Goal: Answer question/provide support: Share knowledge or assist other users

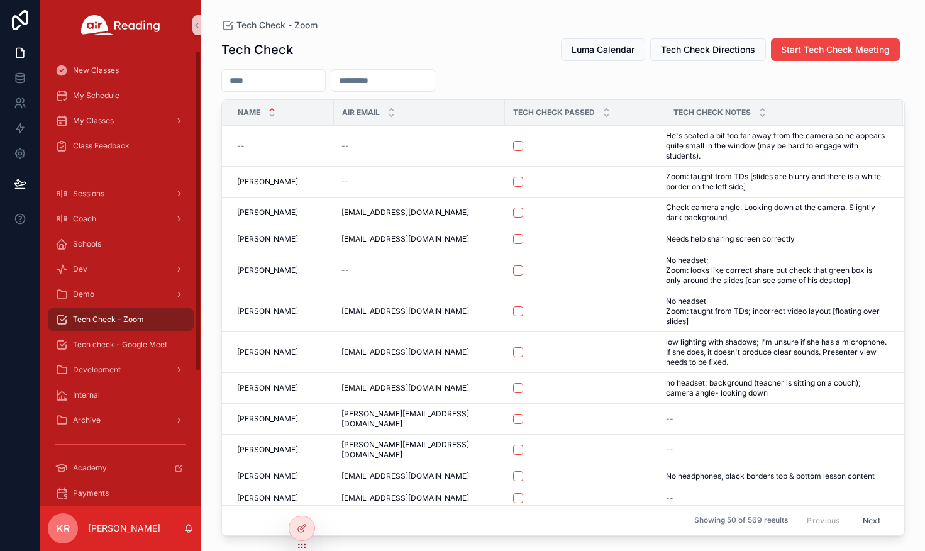
click at [311, 82] on input "scrollable content" at bounding box center [273, 81] width 103 height 18
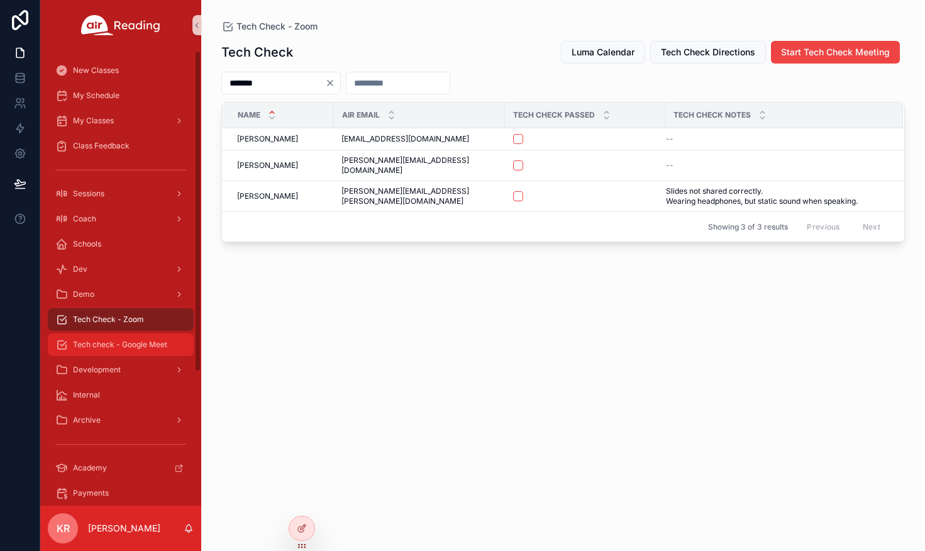
type input "*******"
click at [147, 343] on span "Tech check - Google Meet" at bounding box center [120, 345] width 94 height 10
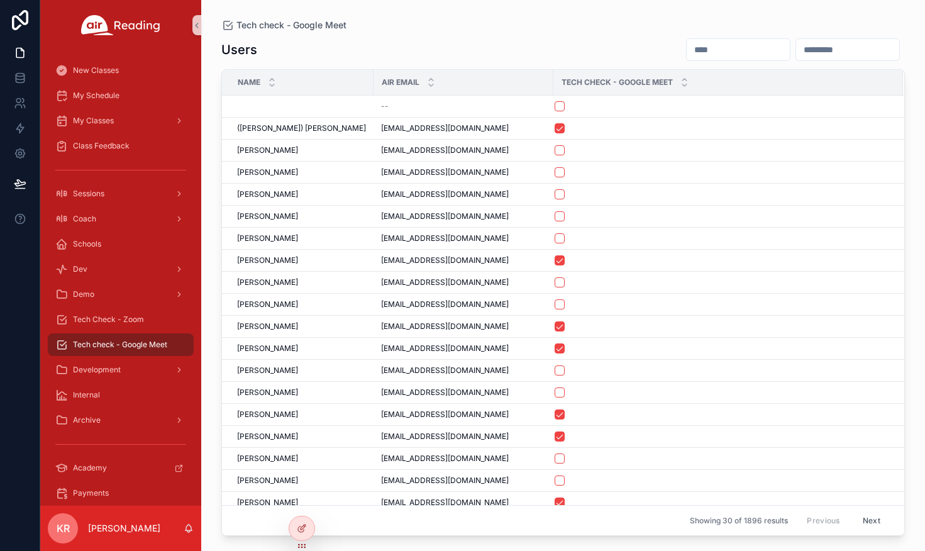
click at [687, 50] on input "scrollable content" at bounding box center [738, 50] width 103 height 18
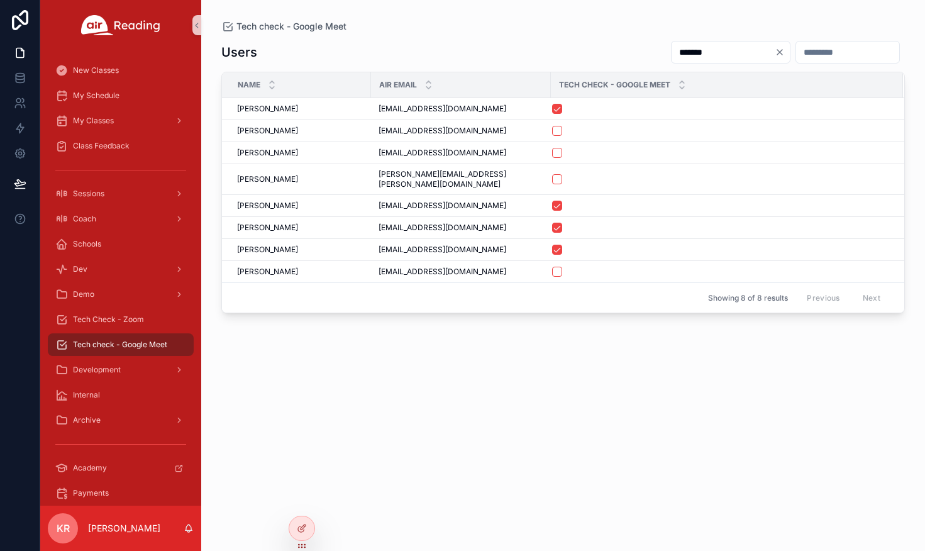
drag, startPoint x: 662, startPoint y: 53, endPoint x: 604, endPoint y: 57, distance: 58.6
click at [661, 57] on div "*******" at bounding box center [783, 52] width 244 height 24
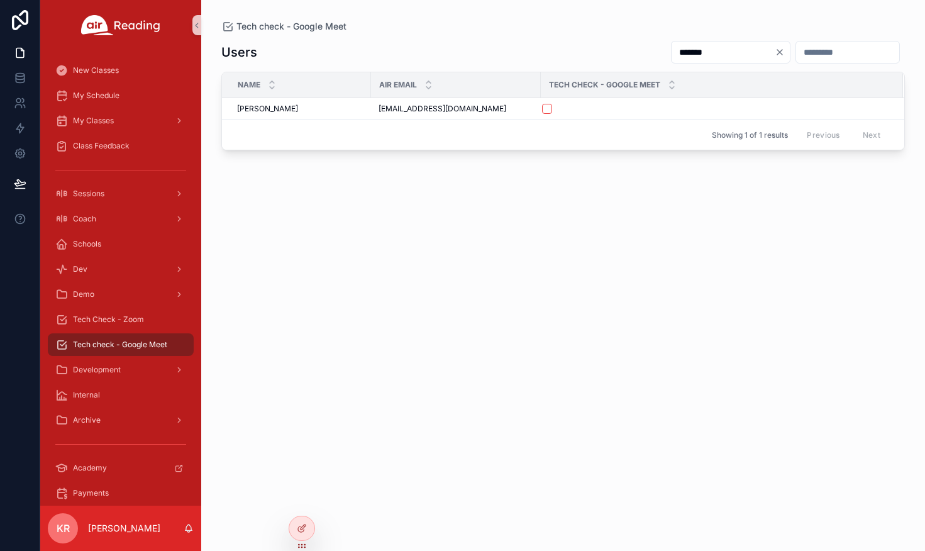
type input "*******"
click at [118, 316] on span "Tech Check - Zoom" at bounding box center [108, 319] width 71 height 10
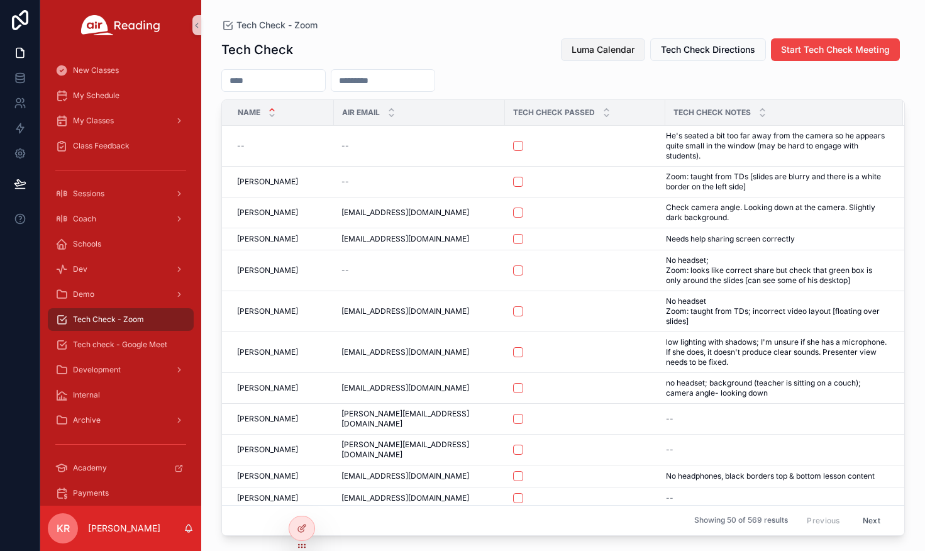
click at [603, 55] on span "Luma Calendar" at bounding box center [603, 49] width 63 height 13
drag, startPoint x: 123, startPoint y: 345, endPoint x: 201, endPoint y: 301, distance: 89.3
click at [123, 345] on span "Tech check - Google Meet" at bounding box center [120, 345] width 94 height 10
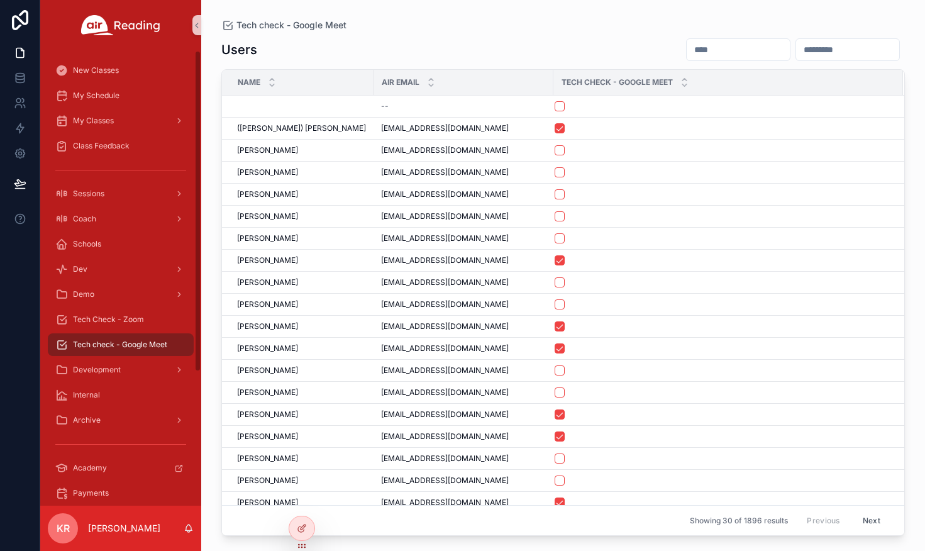
click at [687, 47] on input "scrollable content" at bounding box center [738, 50] width 103 height 18
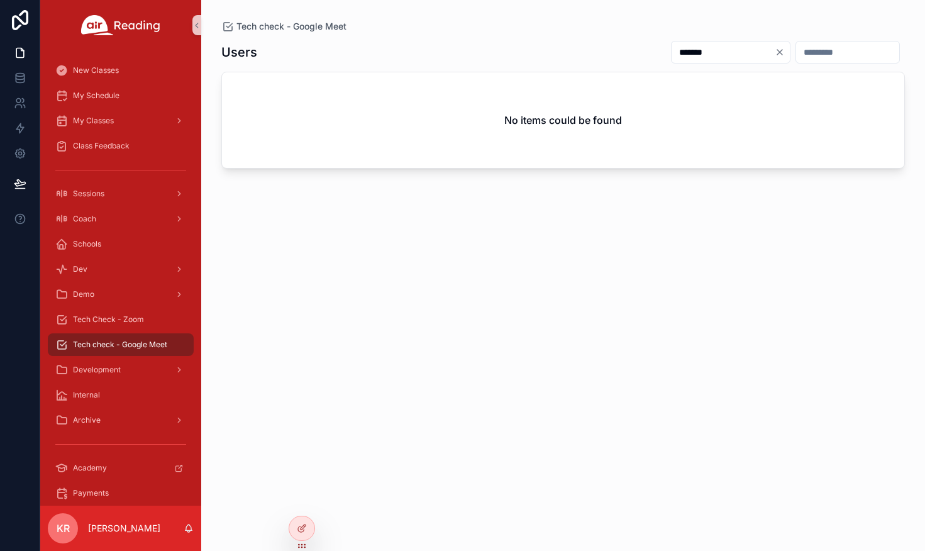
click at [672, 52] on input "*******" at bounding box center [723, 52] width 103 height 18
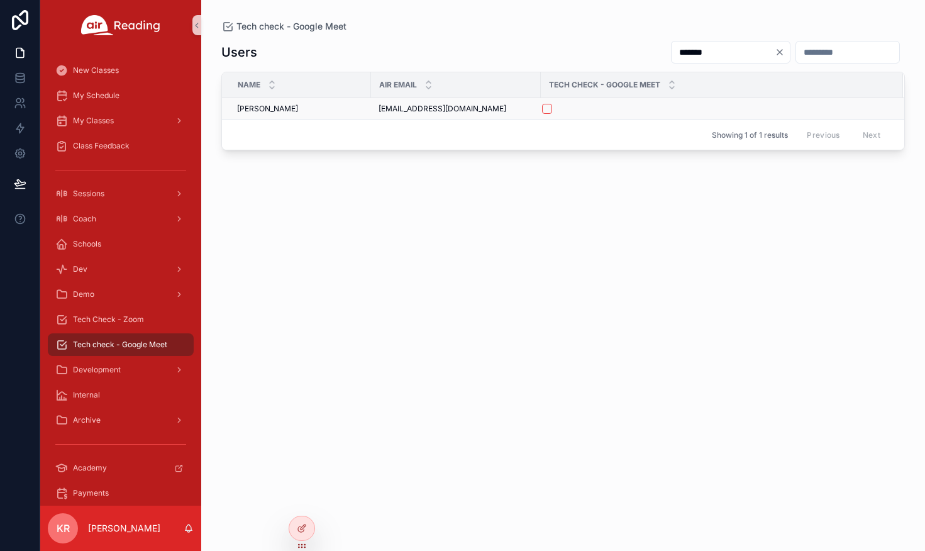
type input "*******"
drag, startPoint x: 477, startPoint y: 111, endPoint x: 380, endPoint y: 114, distance: 96.9
click at [380, 114] on td "shannansoneill@gmail.com shannansoneill@gmail.com" at bounding box center [456, 109] width 170 height 22
copy span "shannansoneill@gmail.com"
click at [546, 113] on button "scrollable content" at bounding box center [547, 109] width 10 height 10
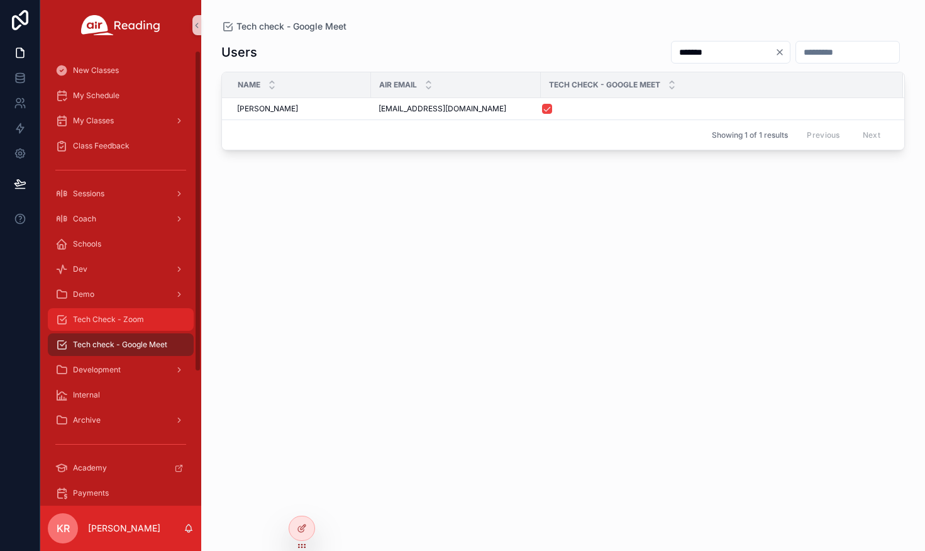
click at [114, 323] on span "Tech Check - Zoom" at bounding box center [108, 319] width 71 height 10
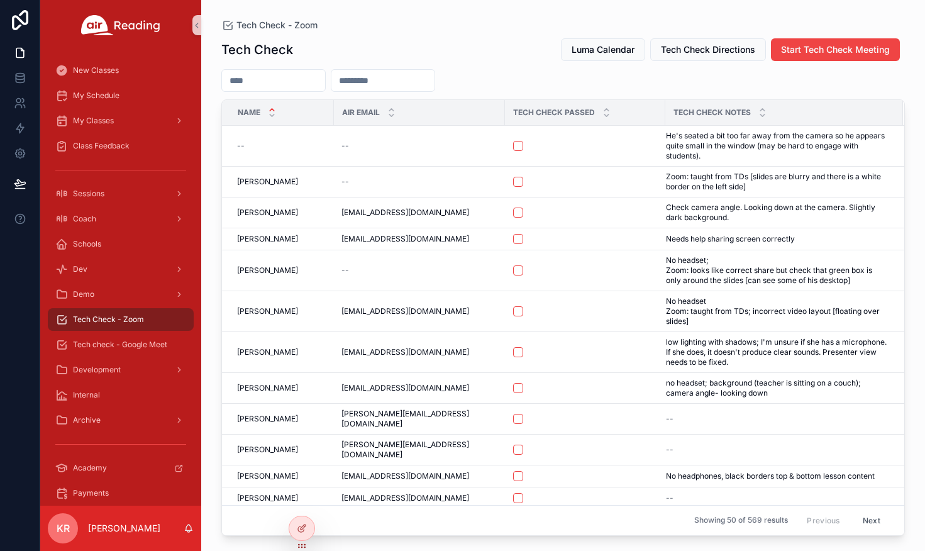
click at [435, 83] on input "scrollable content" at bounding box center [382, 81] width 103 height 18
paste input "**********"
type input "**********"
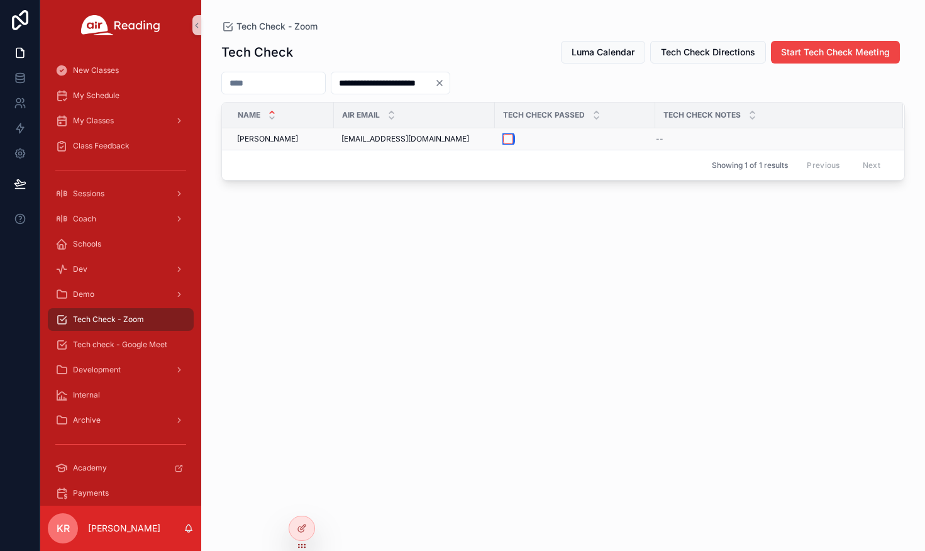
click at [508, 141] on button "scrollable content" at bounding box center [508, 139] width 10 height 10
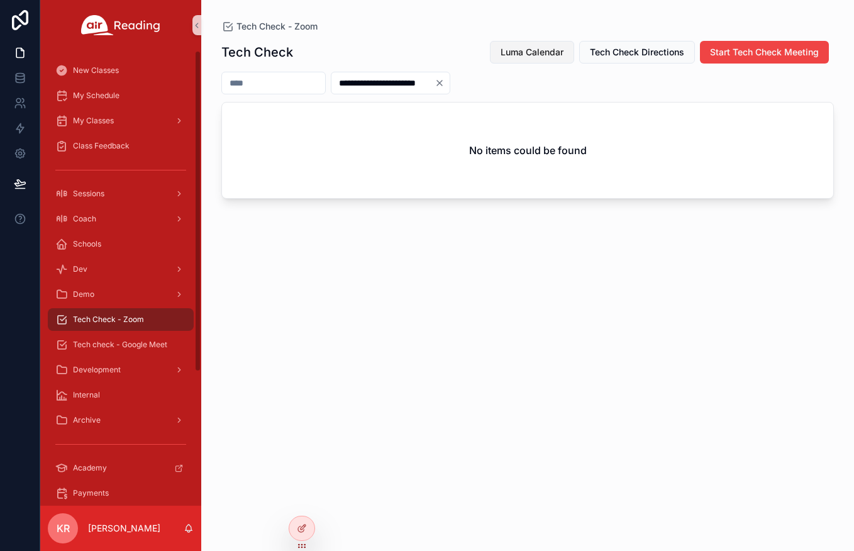
click at [536, 51] on span "Luma Calendar" at bounding box center [532, 52] width 63 height 13
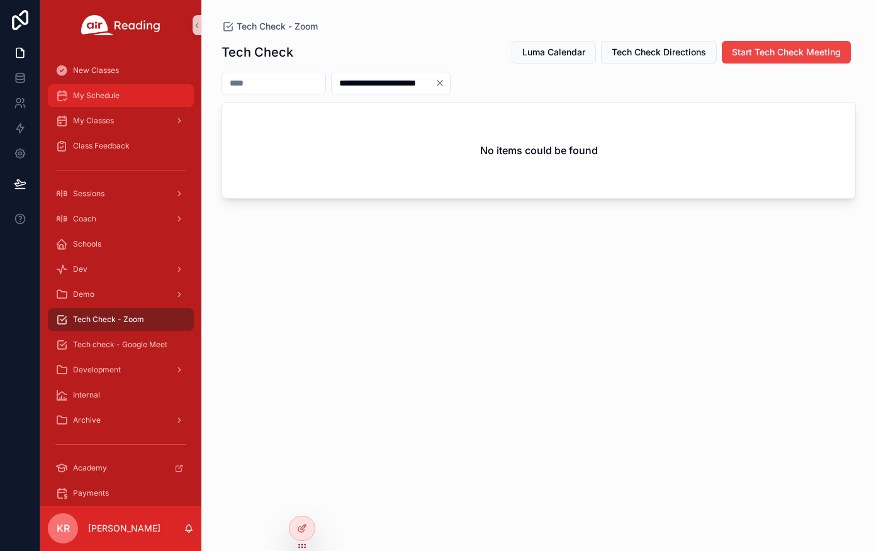
click at [116, 101] on div "My Schedule" at bounding box center [120, 96] width 131 height 20
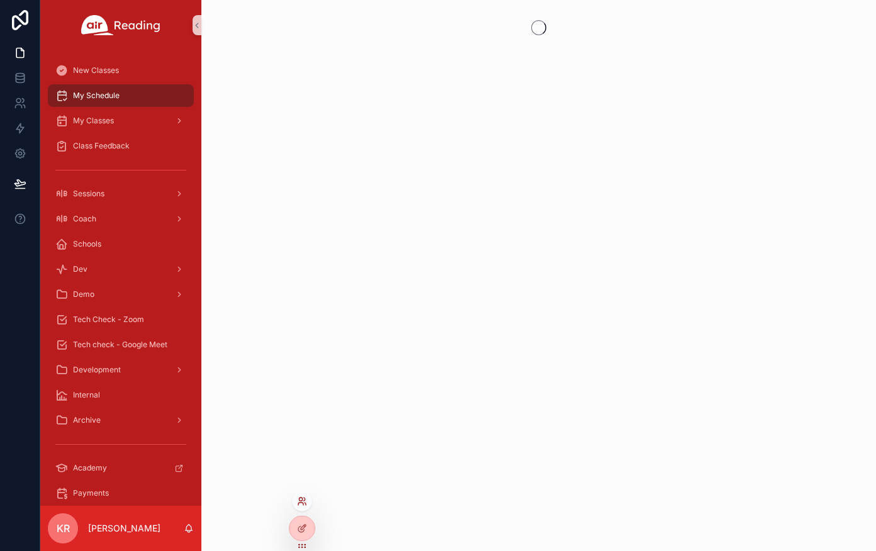
click at [304, 501] on icon at bounding box center [302, 501] width 10 height 10
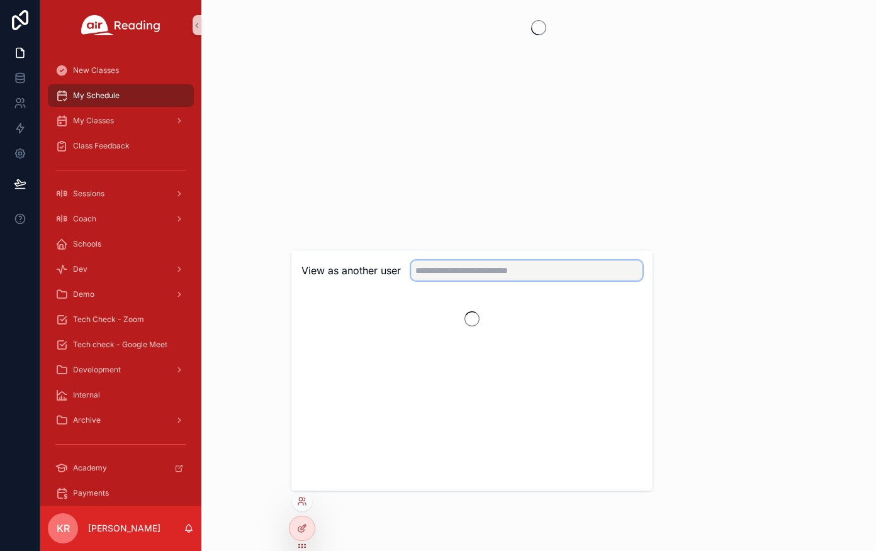
click at [448, 265] on input "text" at bounding box center [526, 270] width 231 height 20
type input "******"
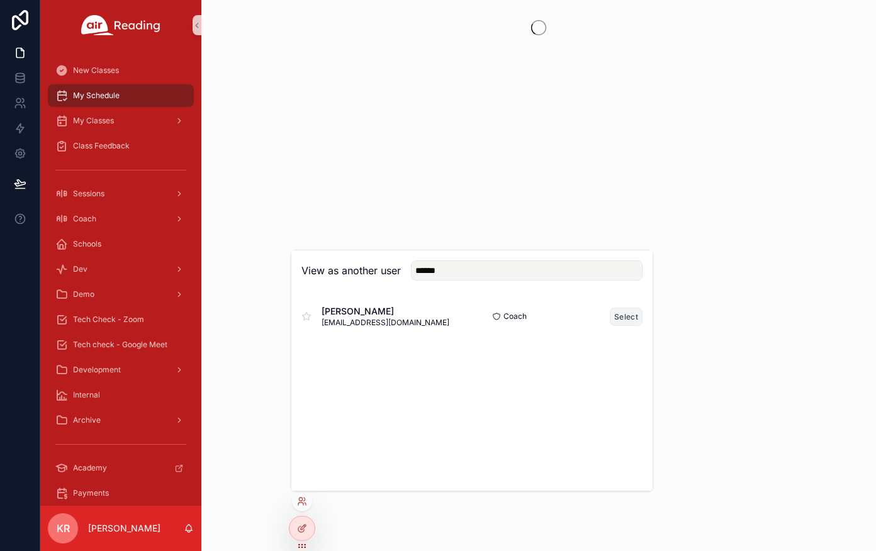
click at [621, 315] on button "Select" at bounding box center [625, 317] width 33 height 18
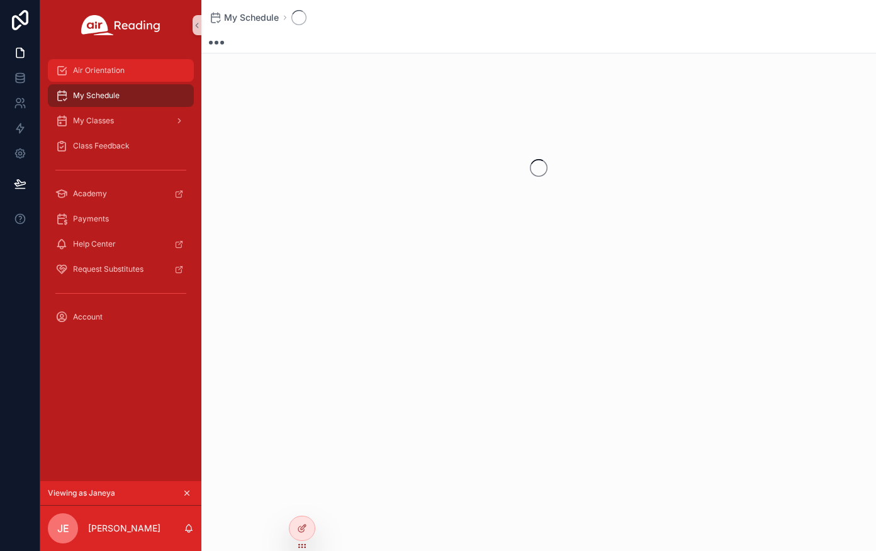
click at [116, 77] on div "Air Orientation" at bounding box center [120, 70] width 131 height 20
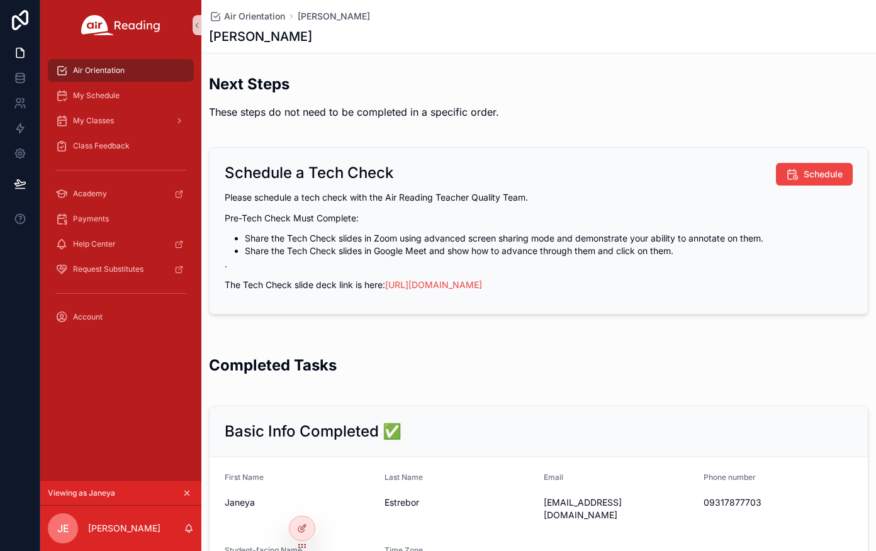
click at [88, 108] on div "My Classes" at bounding box center [120, 120] width 161 height 25
click at [92, 101] on div "My Schedule" at bounding box center [120, 96] width 131 height 20
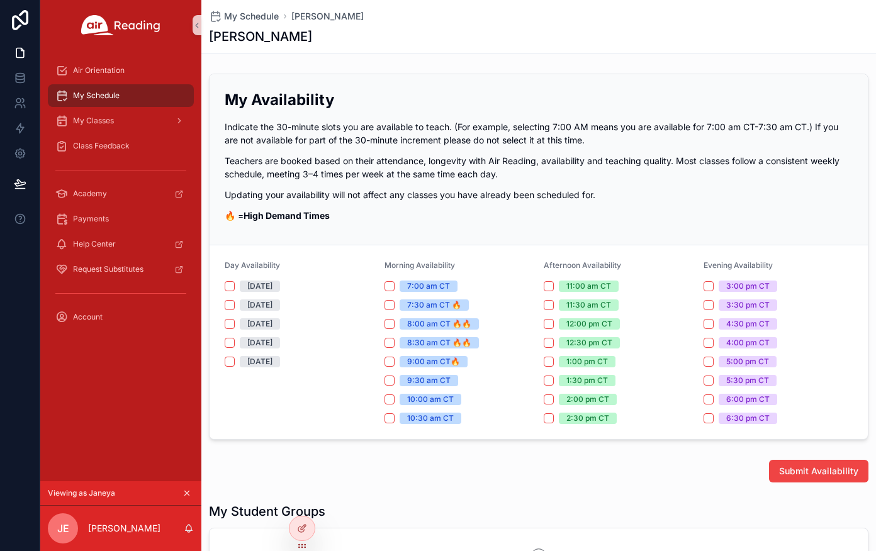
click at [188, 491] on icon "scrollable content" at bounding box center [186, 493] width 9 height 9
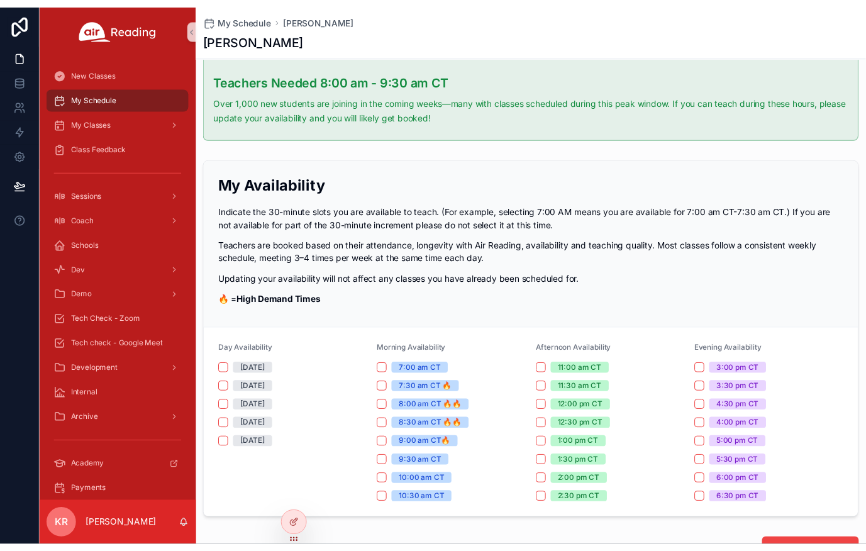
scroll to position [126, 0]
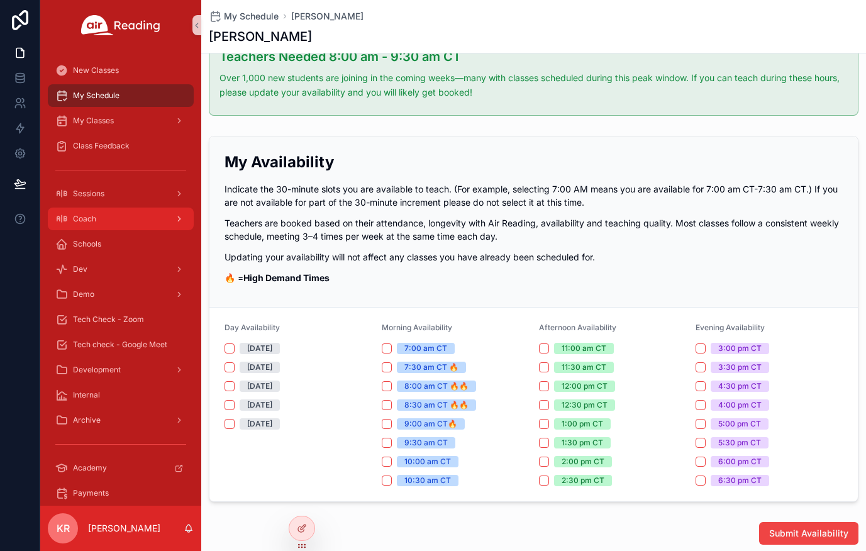
click at [111, 226] on div "Coach" at bounding box center [120, 219] width 131 height 20
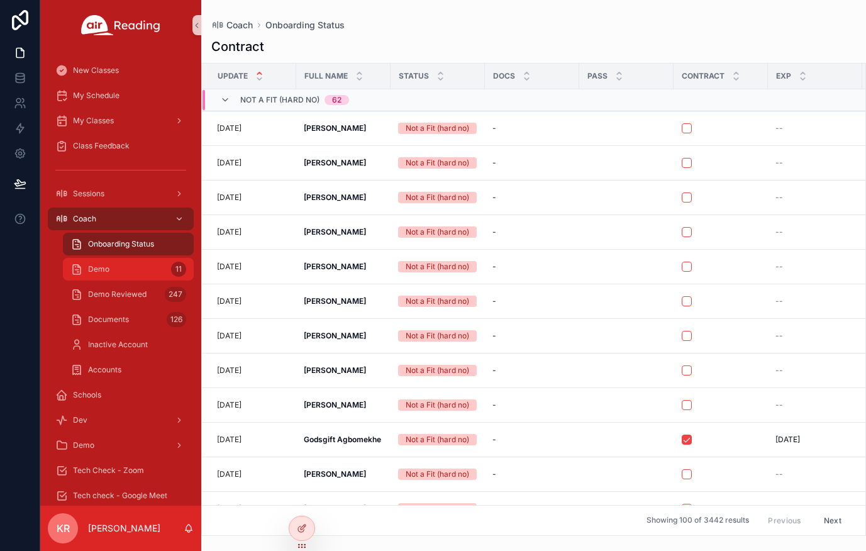
click at [131, 271] on div "Demo 11" at bounding box center [128, 269] width 116 height 20
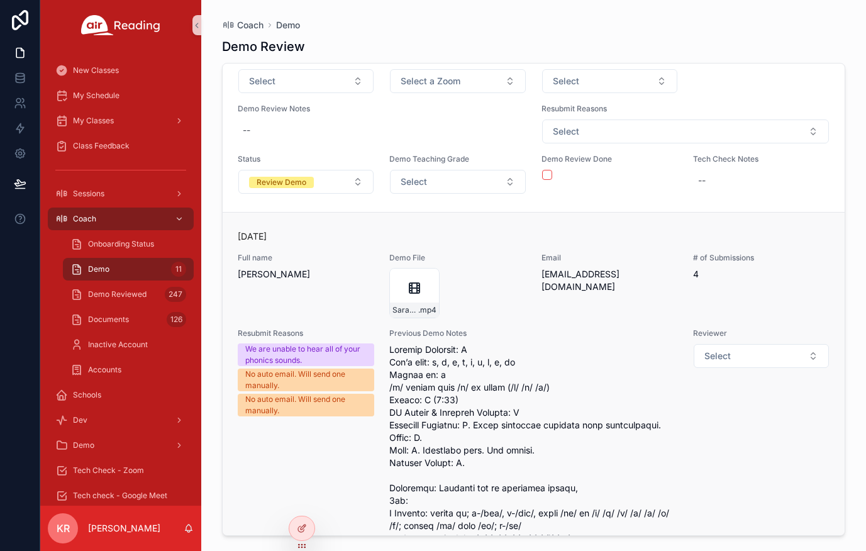
scroll to position [755, 0]
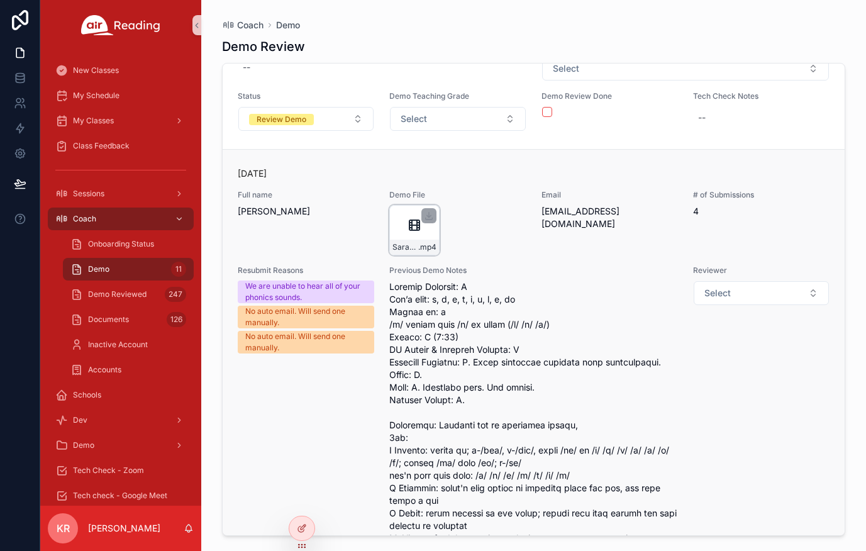
click at [409, 228] on icon "scrollable content" at bounding box center [414, 225] width 10 height 10
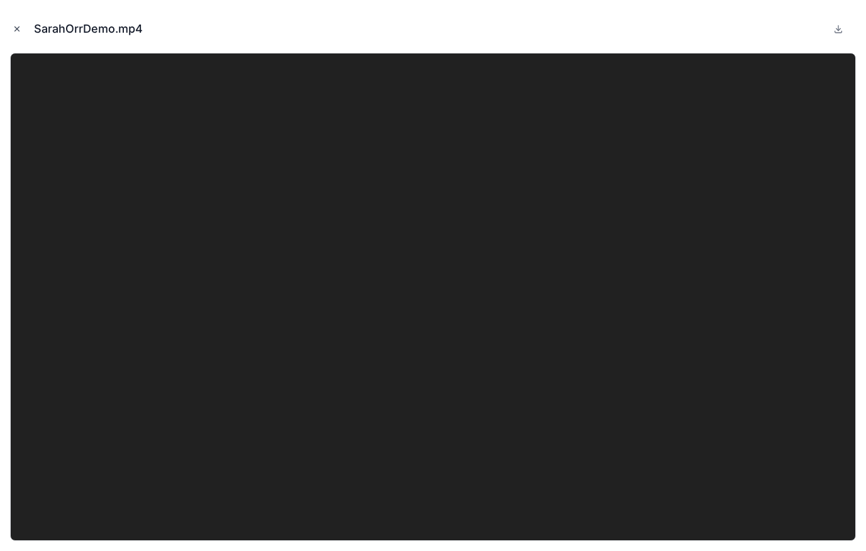
click at [20, 30] on icon "Close modal" at bounding box center [17, 29] width 9 height 9
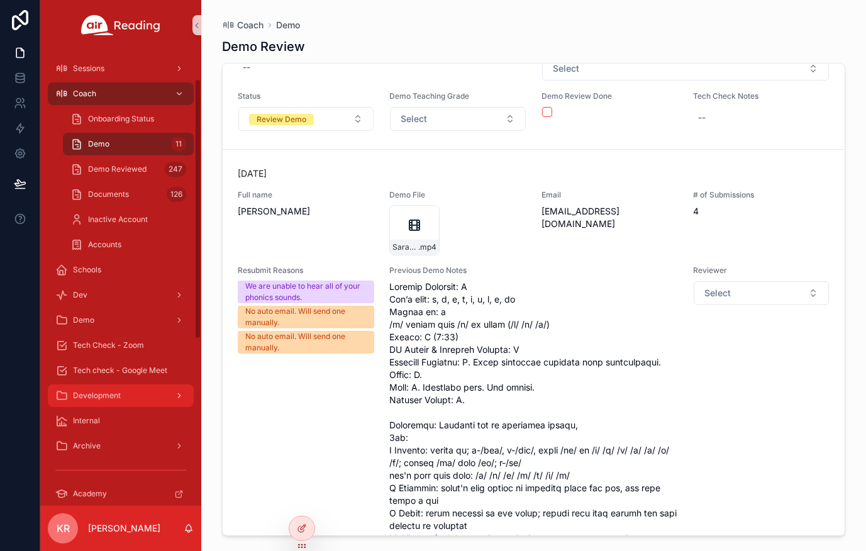
scroll to position [126, 0]
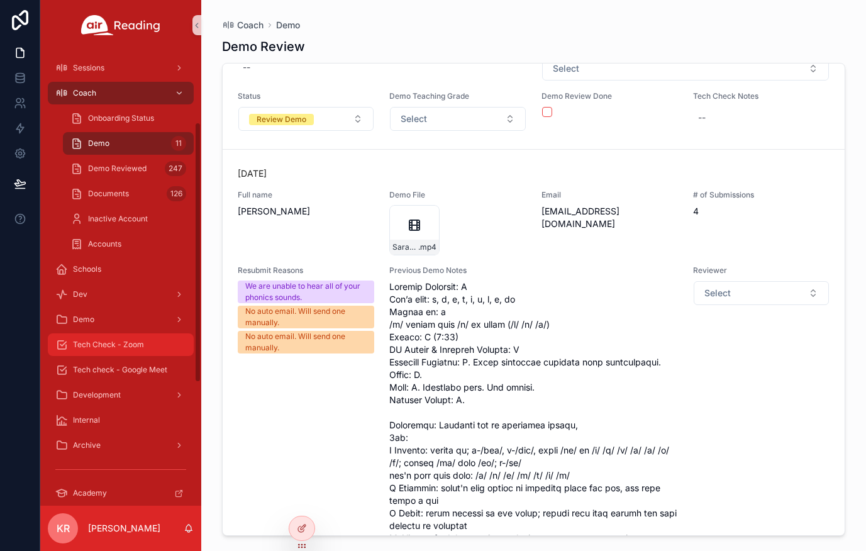
click at [113, 352] on div "Tech Check - Zoom" at bounding box center [120, 345] width 131 height 20
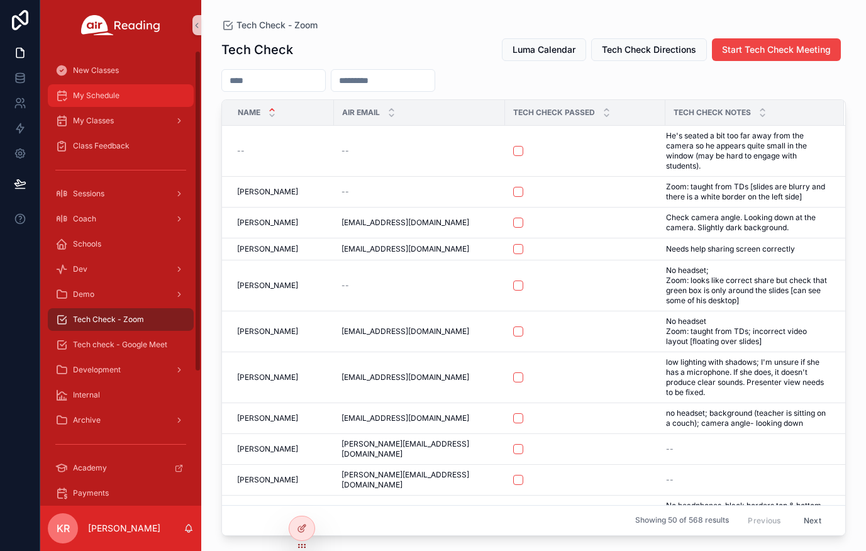
click at [104, 94] on span "My Schedule" at bounding box center [96, 96] width 47 height 10
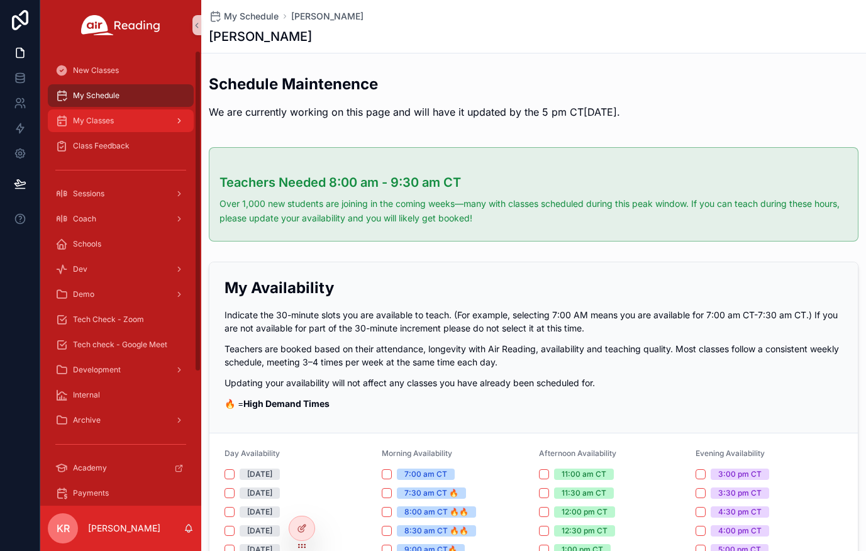
click at [117, 121] on div "My Classes" at bounding box center [120, 121] width 131 height 20
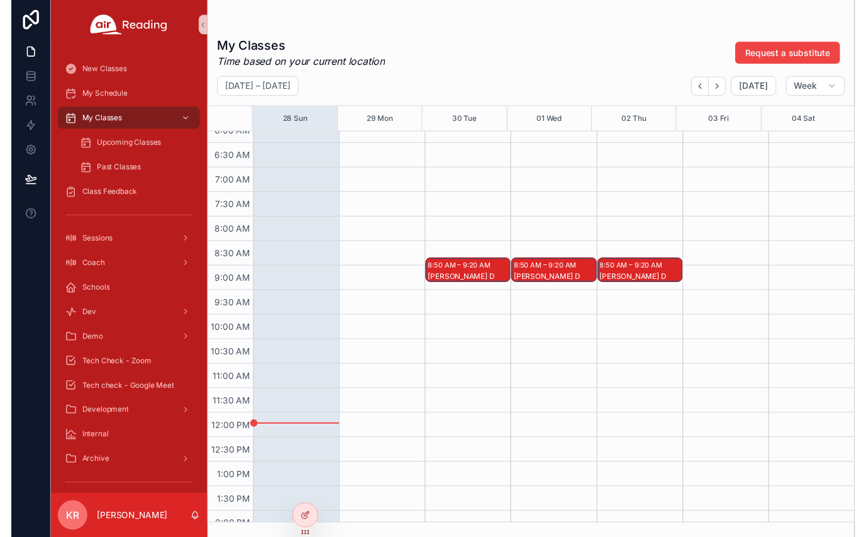
scroll to position [314, 0]
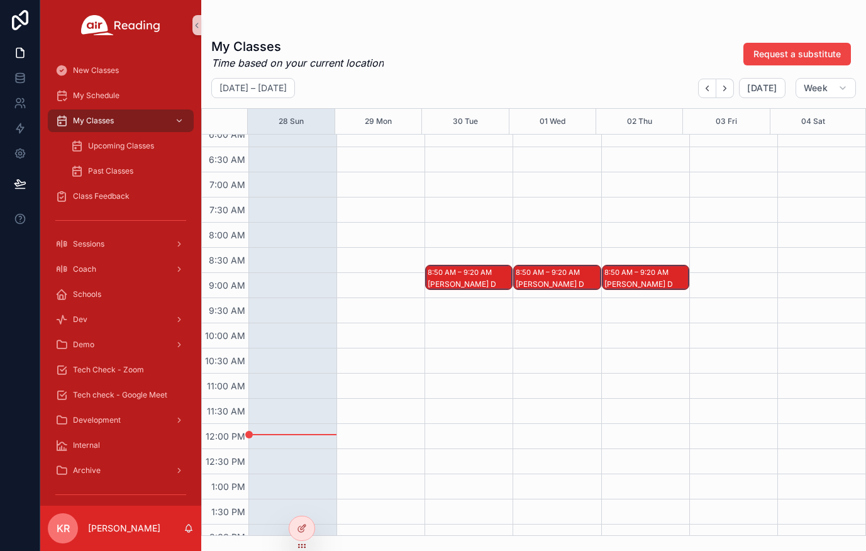
click at [465, 286] on div "[PERSON_NAME] D" at bounding box center [470, 284] width 84 height 10
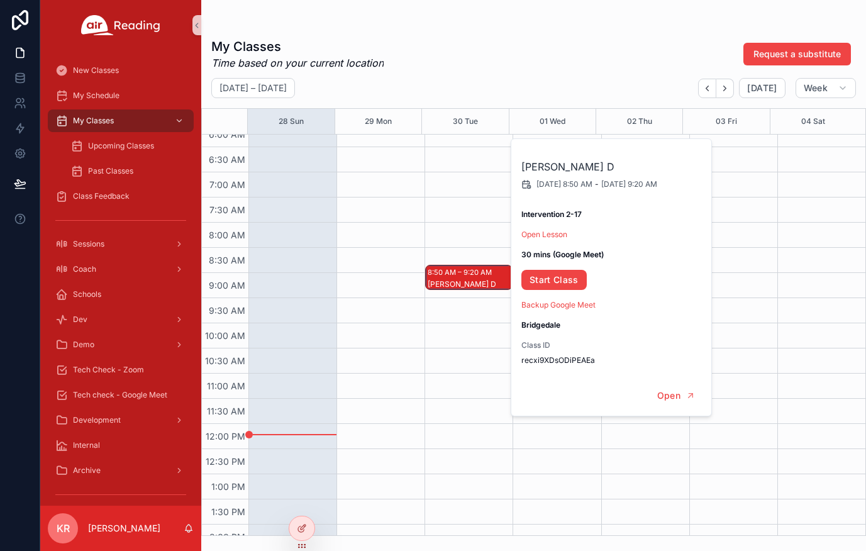
click at [416, 330] on div "scrollable content" at bounding box center [380, 424] width 88 height 1208
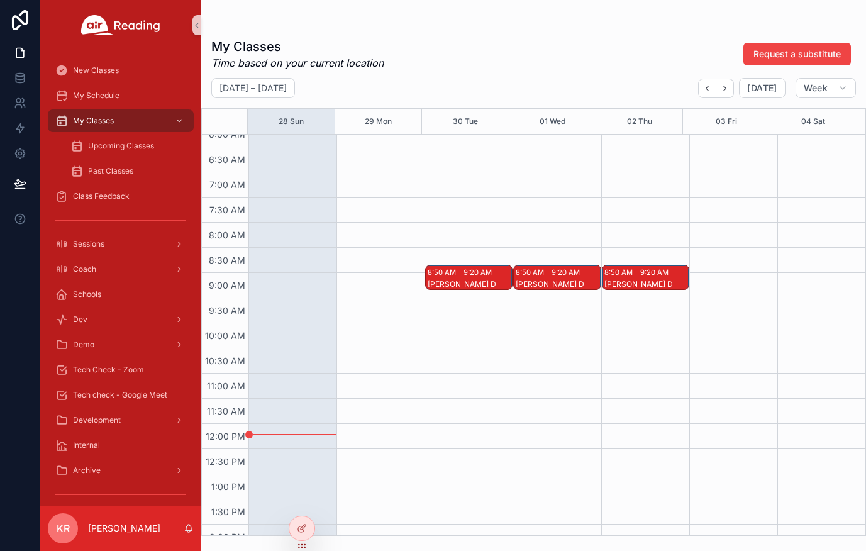
click at [528, 283] on div "[PERSON_NAME] D" at bounding box center [558, 284] width 84 height 10
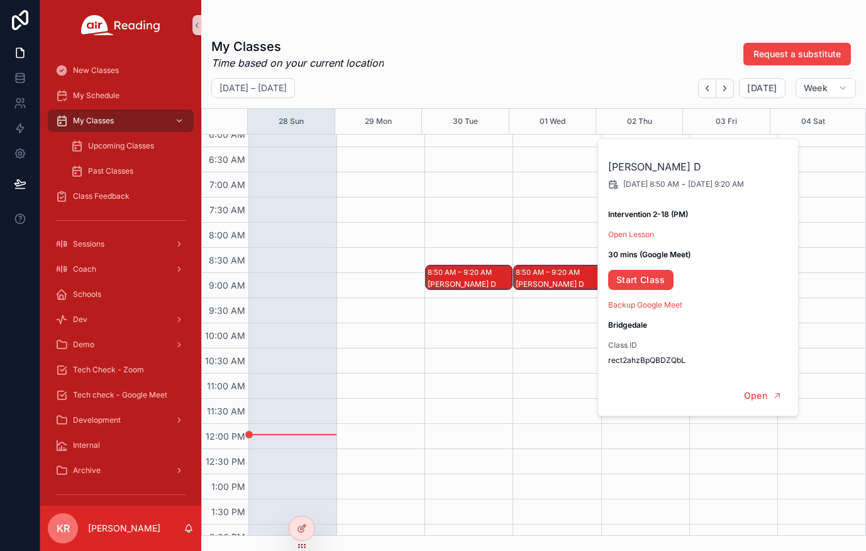
click at [459, 343] on div "8:50 AM – 9:20 AM Daron D" at bounding box center [469, 424] width 88 height 1208
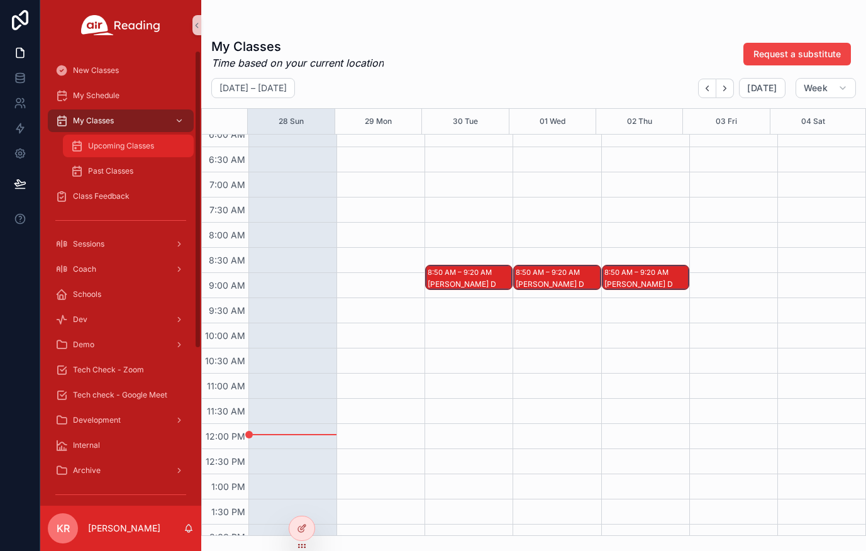
click at [145, 154] on div "Upcoming Classes" at bounding box center [128, 146] width 116 height 20
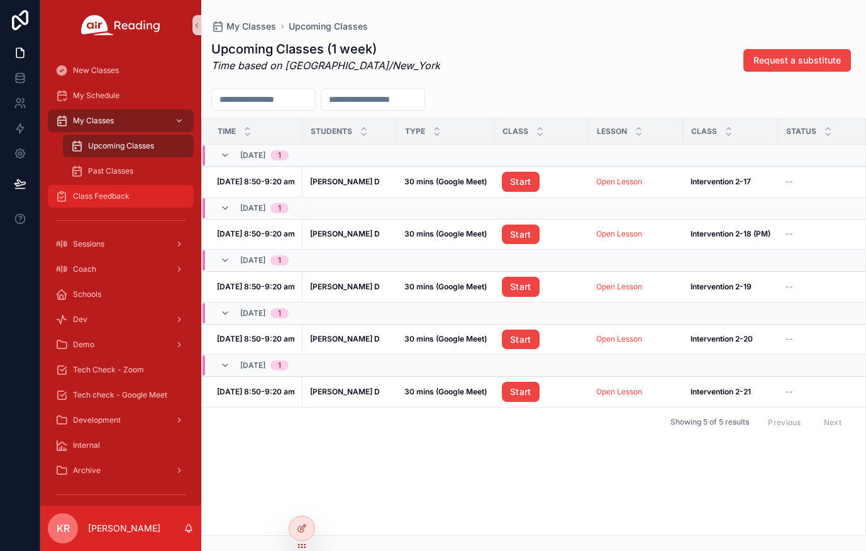
click at [135, 189] on div "Class Feedback" at bounding box center [120, 196] width 131 height 20
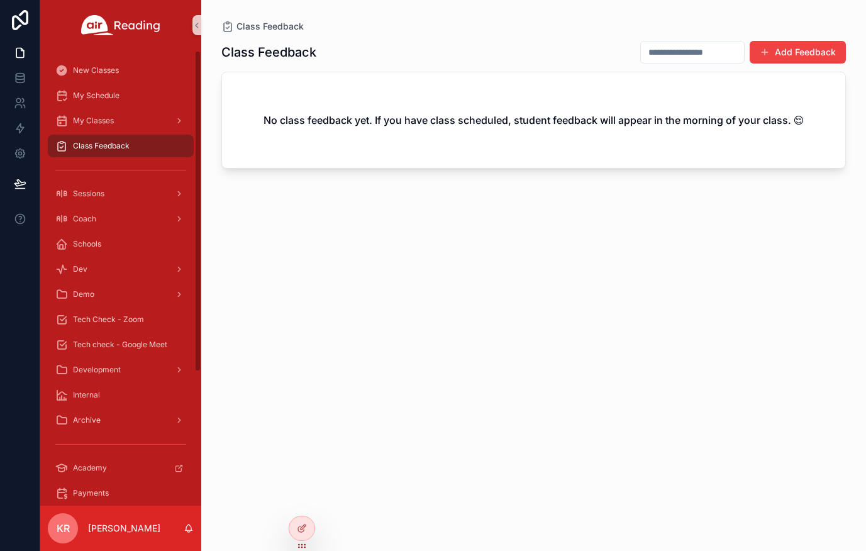
click at [115, 108] on div "My Schedule" at bounding box center [120, 95] width 161 height 25
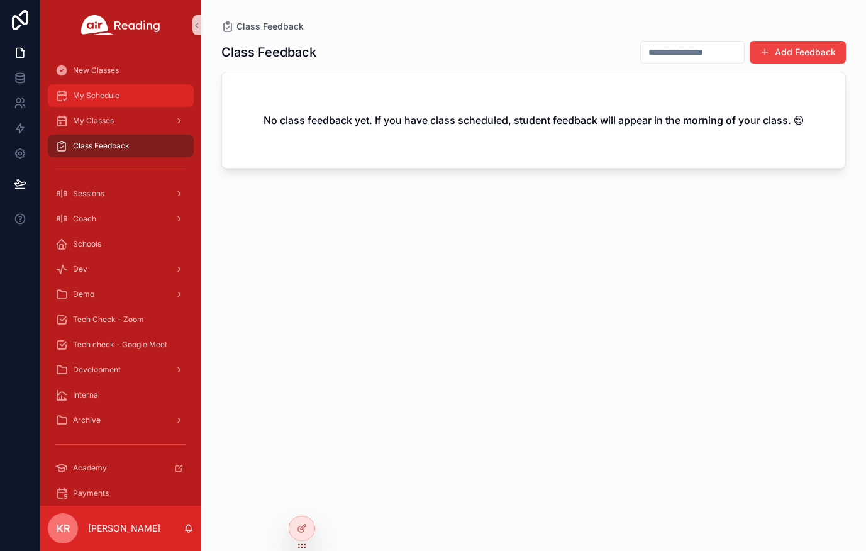
click at [118, 99] on span "My Schedule" at bounding box center [96, 96] width 47 height 10
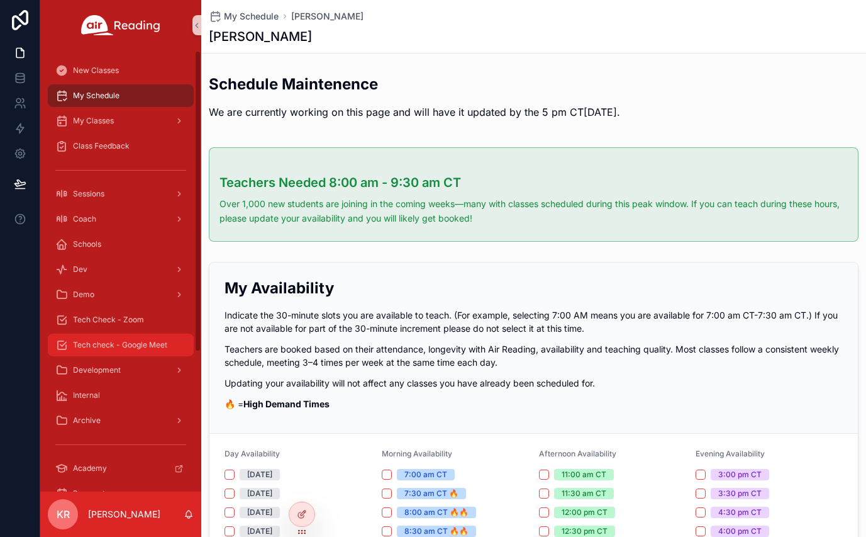
click at [111, 342] on span "Tech check - Google Meet" at bounding box center [120, 345] width 94 height 10
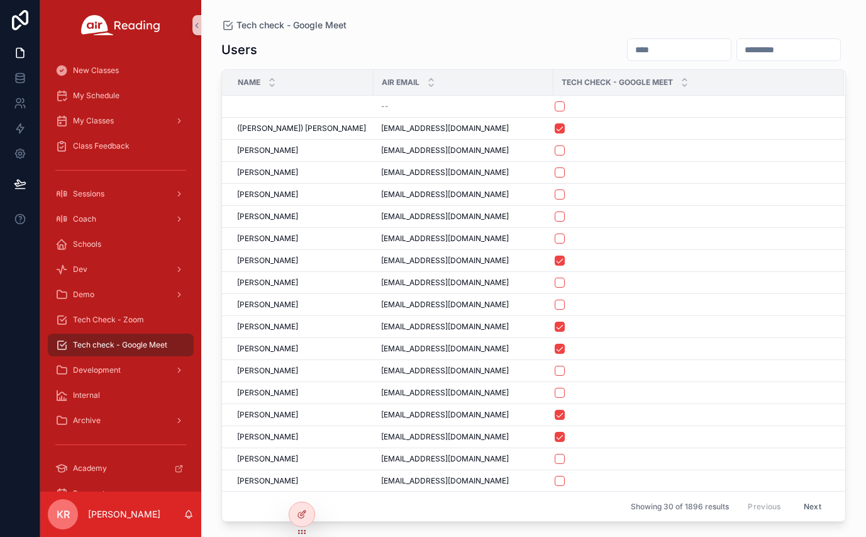
click at [628, 48] on input "scrollable content" at bounding box center [679, 50] width 103 height 18
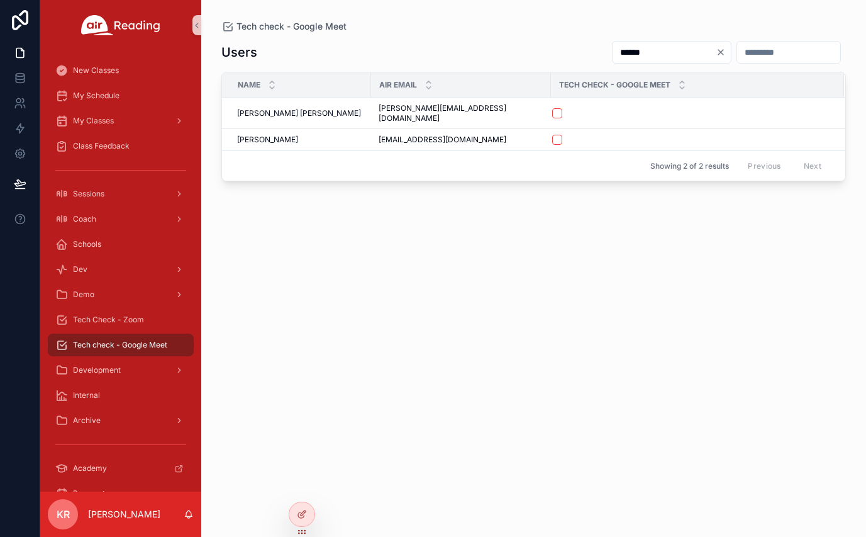
type input "******"
click at [718, 53] on icon "Clear" at bounding box center [720, 52] width 5 height 5
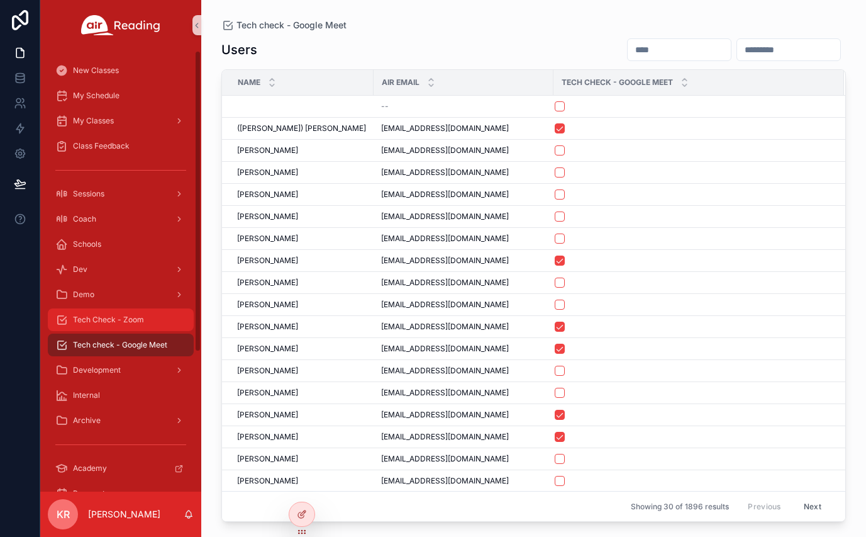
click at [162, 317] on div "Tech Check - Zoom" at bounding box center [120, 319] width 131 height 20
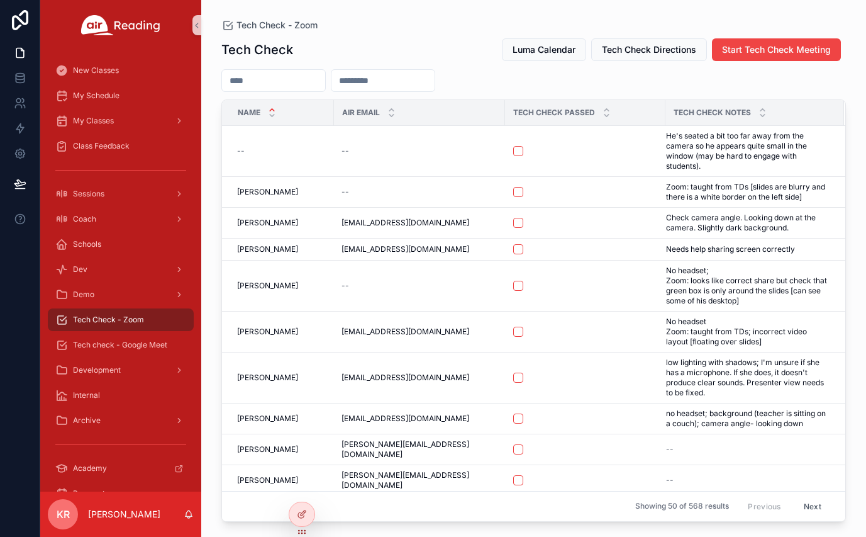
click at [325, 77] on input "scrollable content" at bounding box center [273, 81] width 103 height 18
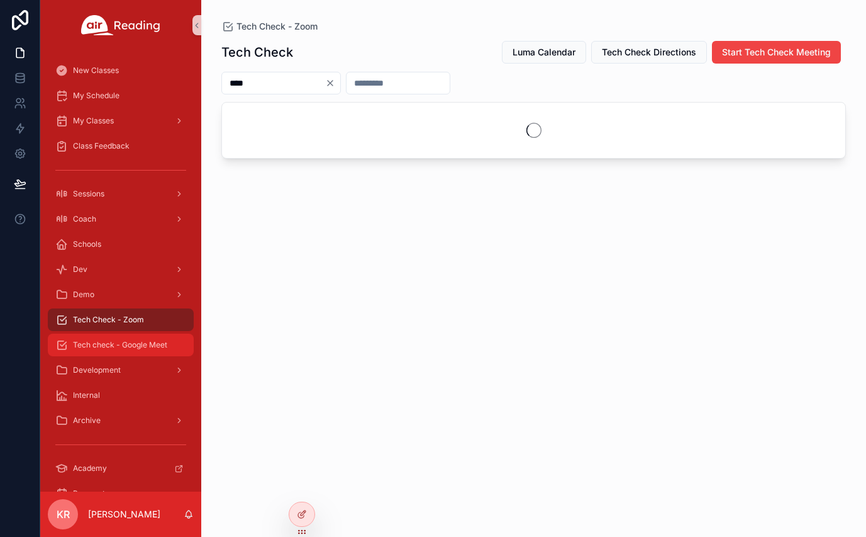
type input "****"
click at [142, 345] on span "Tech check - Google Meet" at bounding box center [120, 345] width 94 height 10
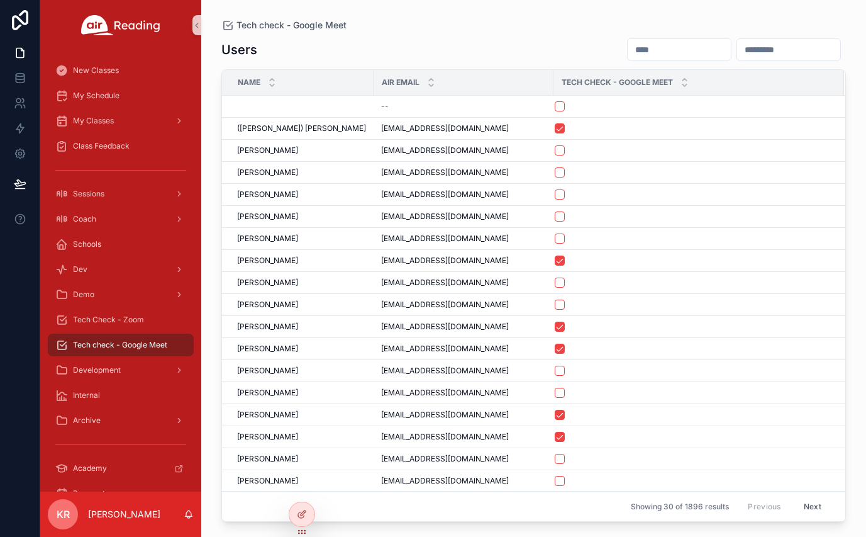
click at [633, 53] on input "scrollable content" at bounding box center [679, 50] width 103 height 18
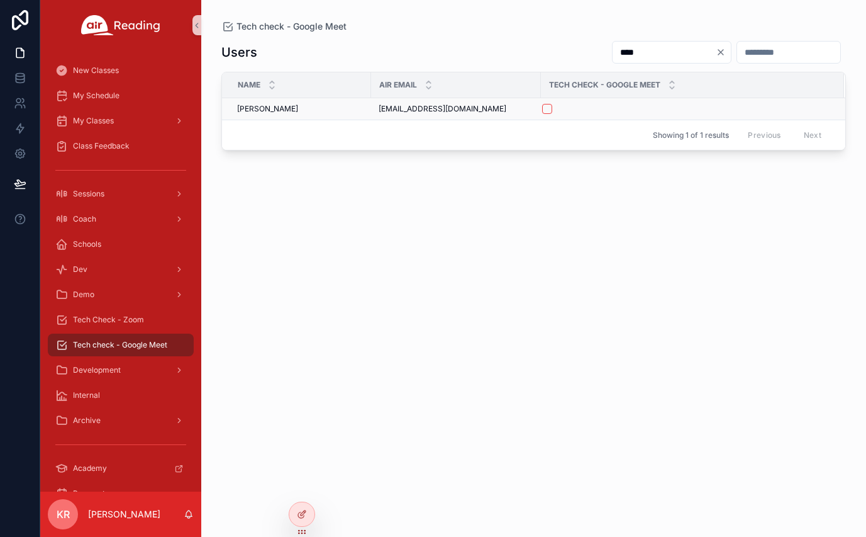
type input "****"
click at [551, 109] on button "scrollable content" at bounding box center [547, 109] width 10 height 10
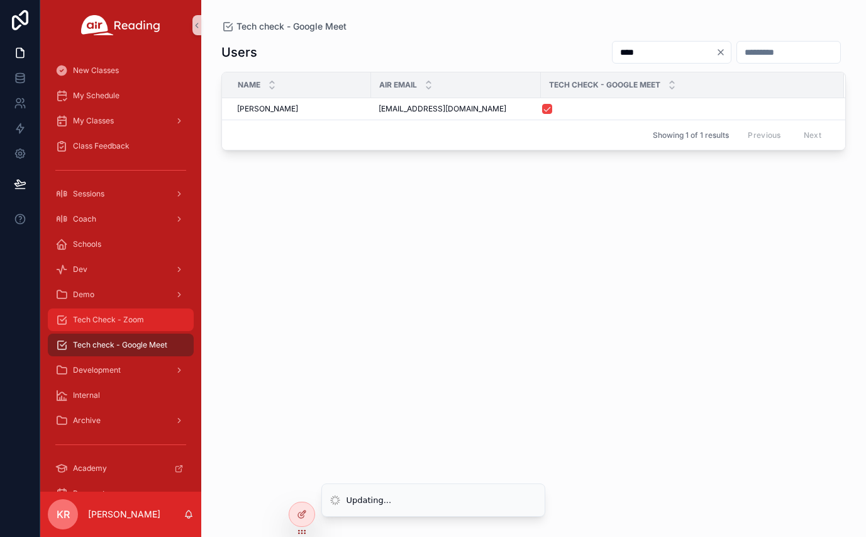
click at [129, 323] on span "Tech Check - Zoom" at bounding box center [108, 319] width 71 height 10
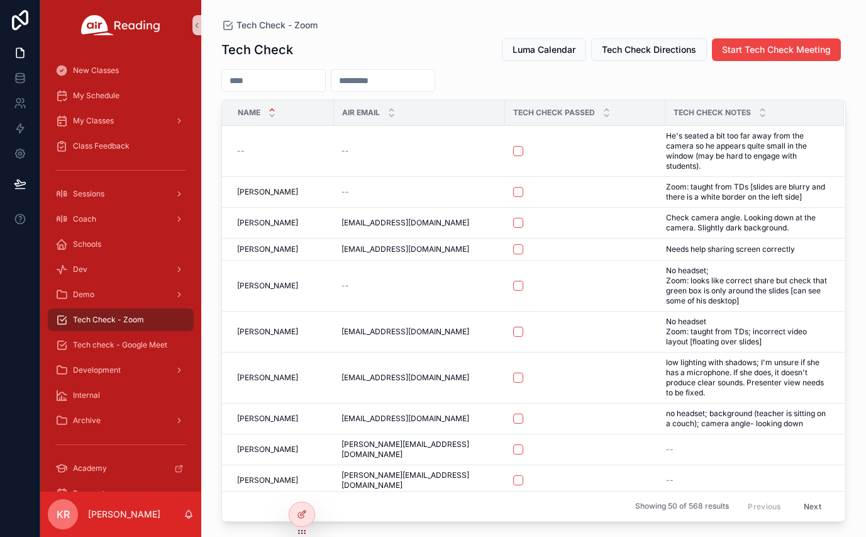
click at [306, 84] on input "scrollable content" at bounding box center [273, 81] width 103 height 18
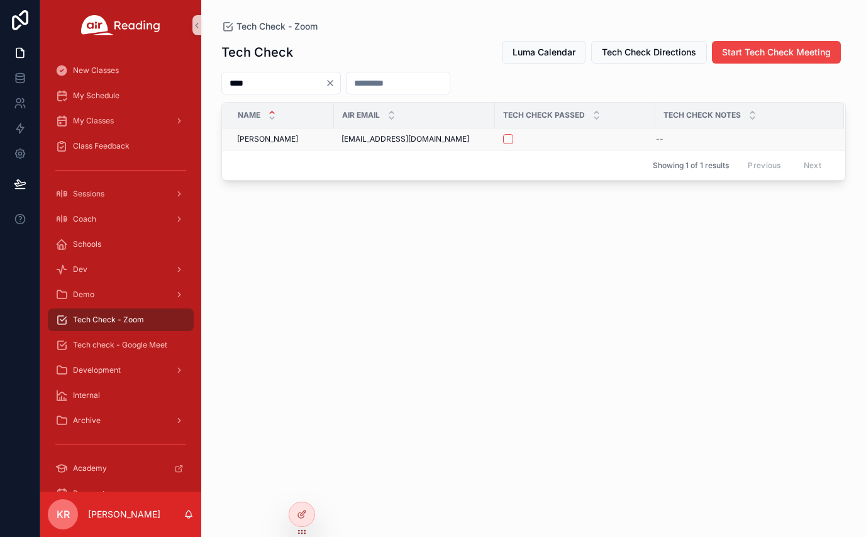
type input "****"
click at [508, 140] on button "scrollable content" at bounding box center [508, 139] width 10 height 10
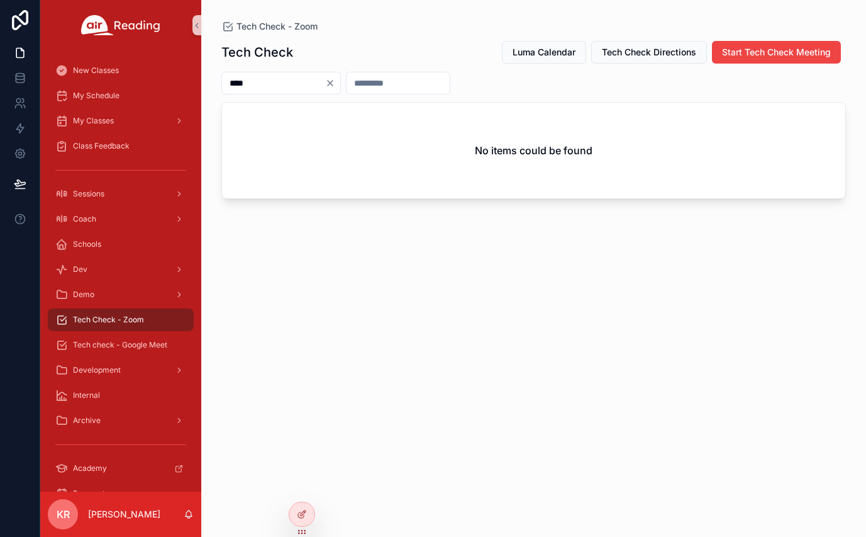
click at [335, 84] on icon "Clear" at bounding box center [330, 83] width 10 height 10
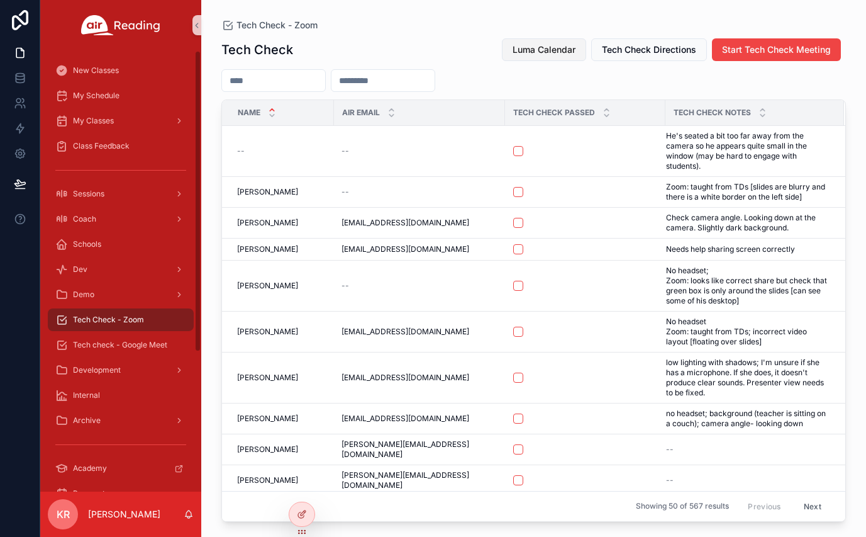
click at [533, 48] on span "Luma Calendar" at bounding box center [544, 49] width 63 height 13
click at [140, 345] on span "Tech check - Google Meet" at bounding box center [120, 345] width 94 height 10
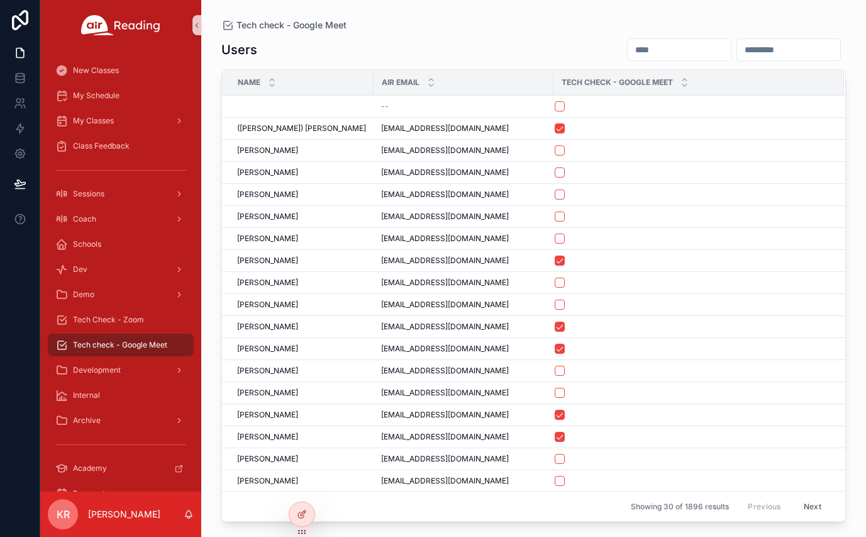
drag, startPoint x: 587, startPoint y: 50, endPoint x: 655, endPoint y: 37, distance: 69.1
click at [628, 50] on input "scrollable content" at bounding box center [679, 50] width 103 height 18
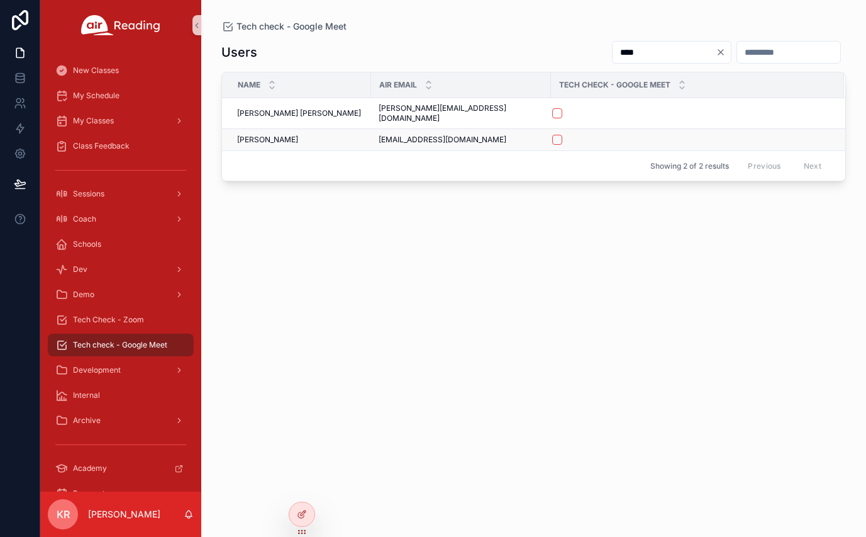
type input "****"
click at [552, 135] on button "scrollable content" at bounding box center [557, 140] width 10 height 10
drag, startPoint x: 469, startPoint y: 133, endPoint x: 378, endPoint y: 135, distance: 90.6
click at [378, 135] on td "nguyenptulong@gmail.com nguyenptulong@gmail.com" at bounding box center [461, 140] width 180 height 22
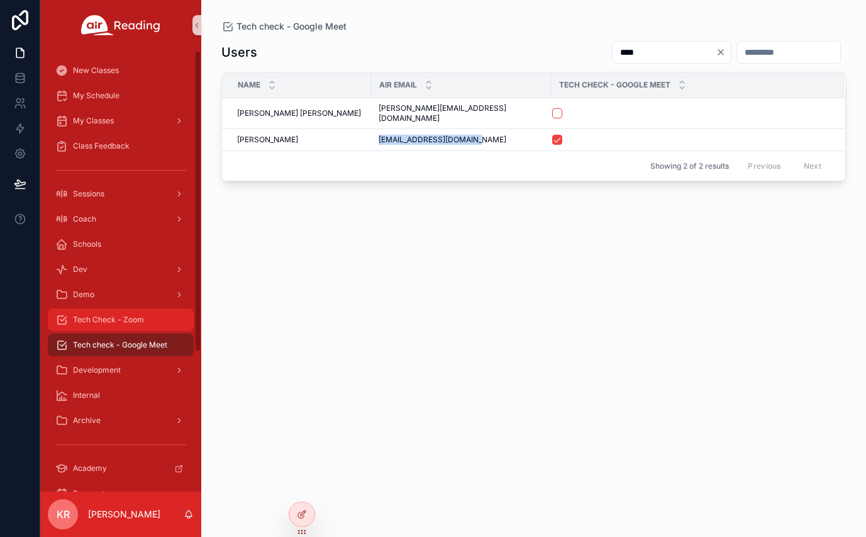
copy span "nguyenptulong@gmail.com"
click at [97, 318] on span "Tech Check - Zoom" at bounding box center [108, 319] width 71 height 10
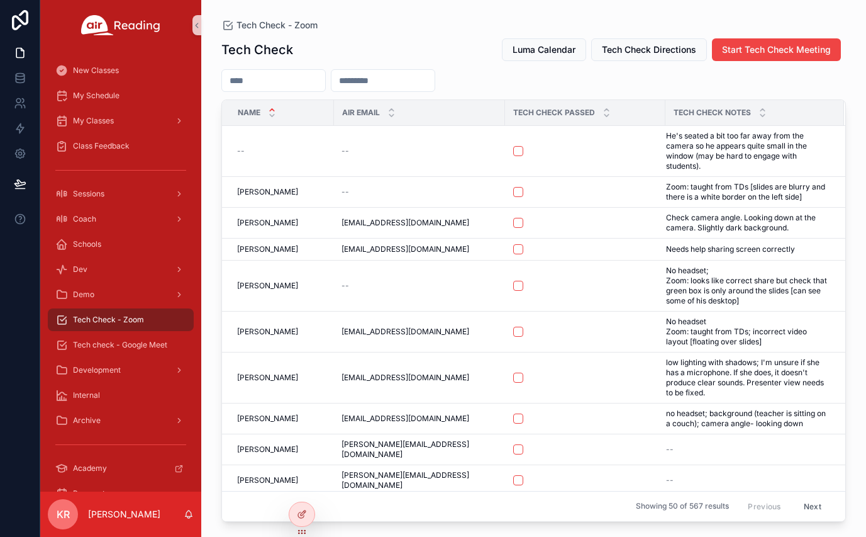
click at [425, 83] on input "scrollable content" at bounding box center [382, 81] width 103 height 18
paste input "**********"
type input "**********"
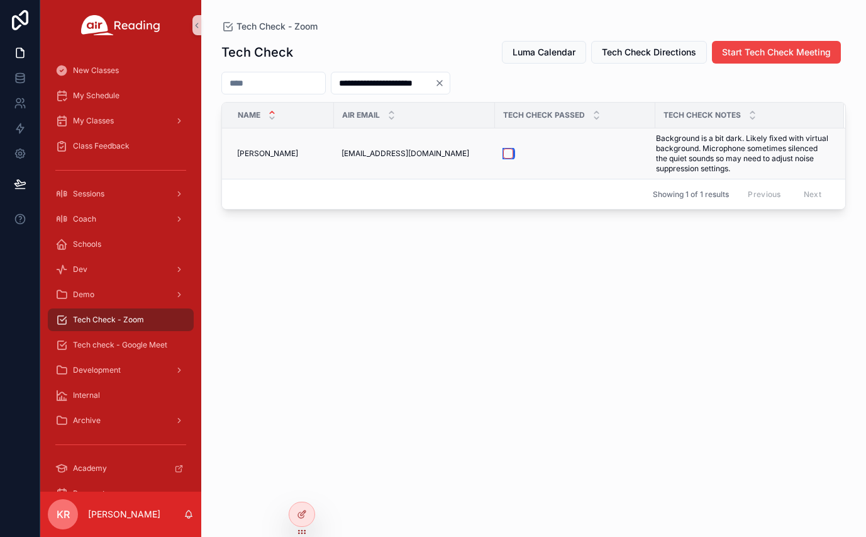
click at [509, 153] on button "scrollable content" at bounding box center [508, 153] width 10 height 10
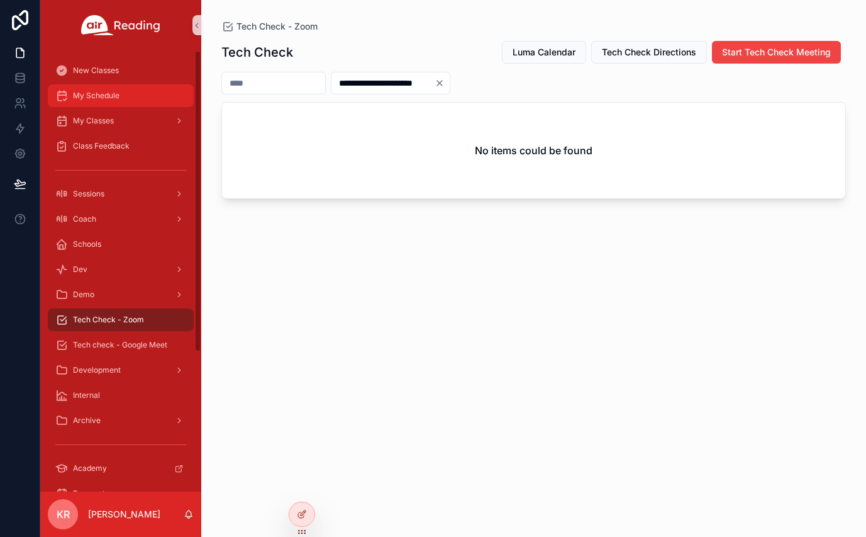
click at [109, 95] on span "My Schedule" at bounding box center [96, 96] width 47 height 10
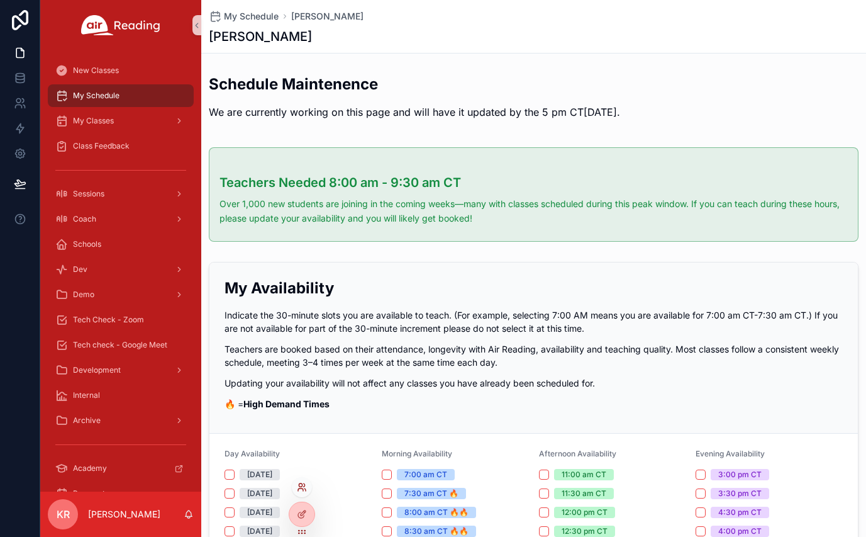
click at [304, 487] on icon at bounding box center [302, 487] width 10 height 10
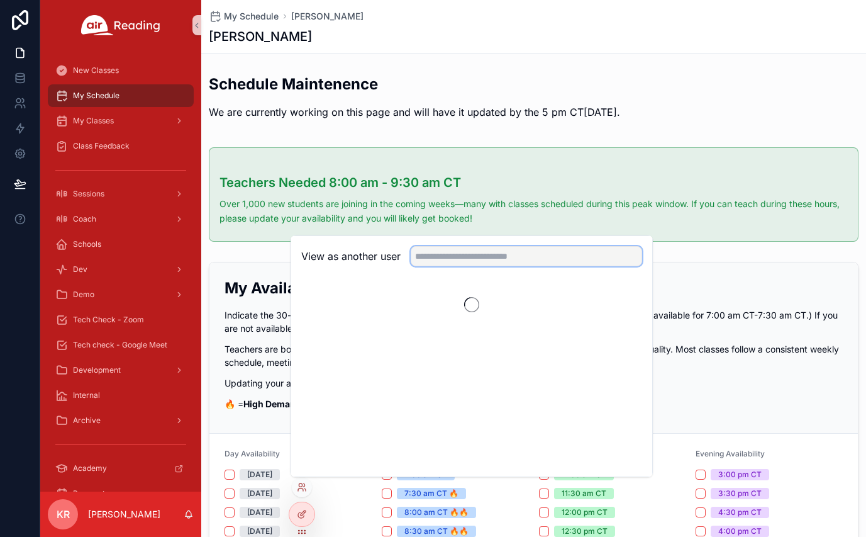
click at [435, 257] on input "text" at bounding box center [526, 256] width 231 height 20
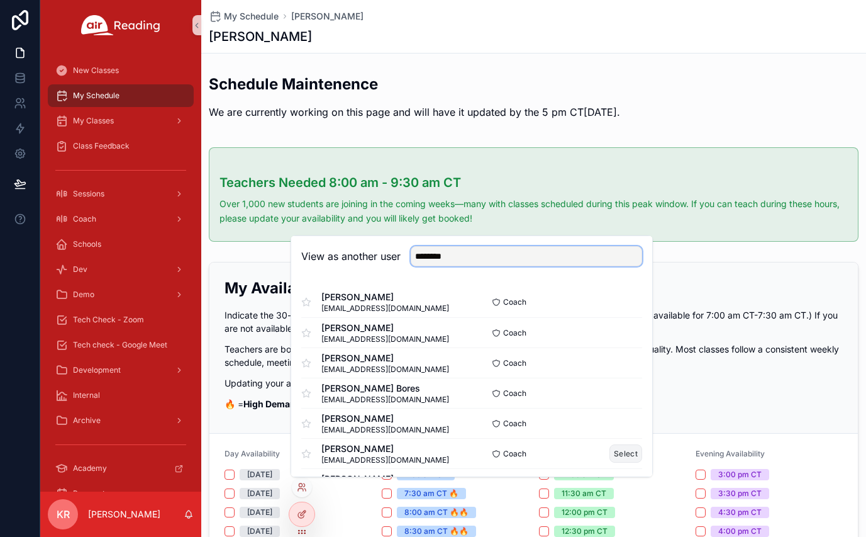
type input "********"
click at [621, 450] on button "Select" at bounding box center [625, 453] width 33 height 18
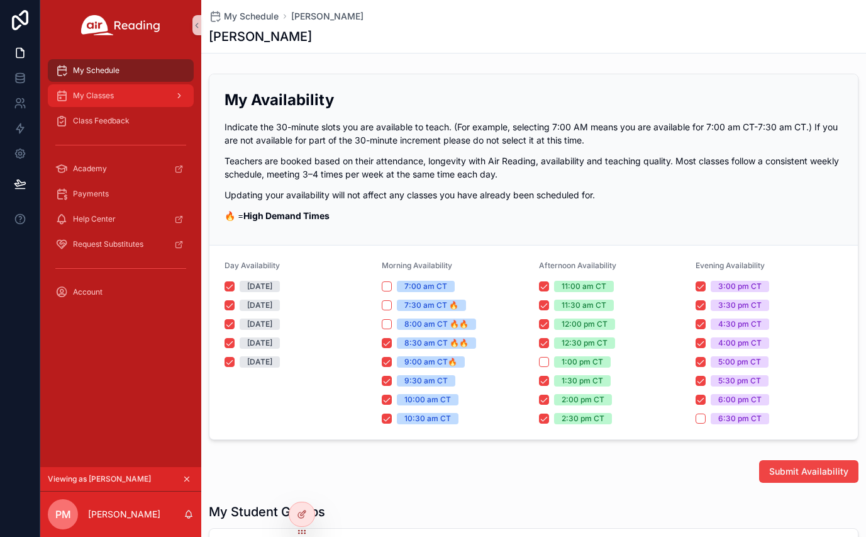
click at [135, 92] on div "My Classes" at bounding box center [120, 96] width 131 height 20
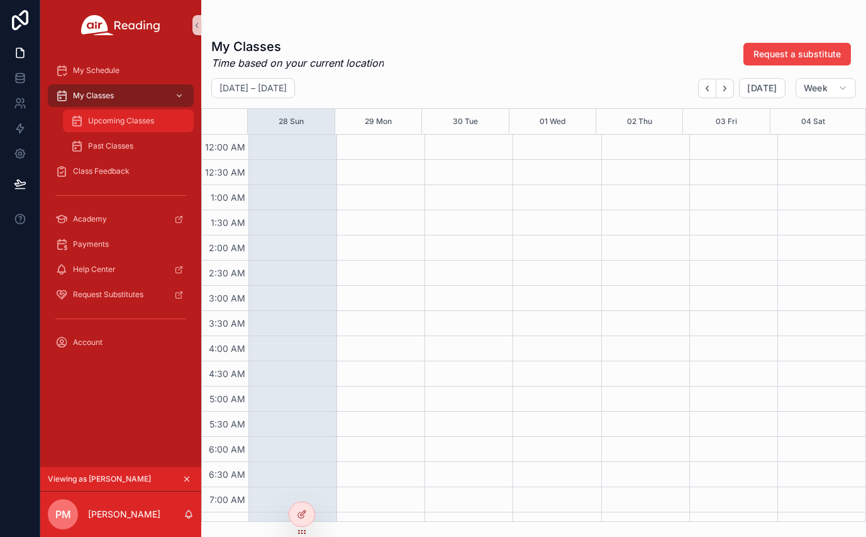
click at [133, 124] on span "Upcoming Classes" at bounding box center [121, 121] width 66 height 10
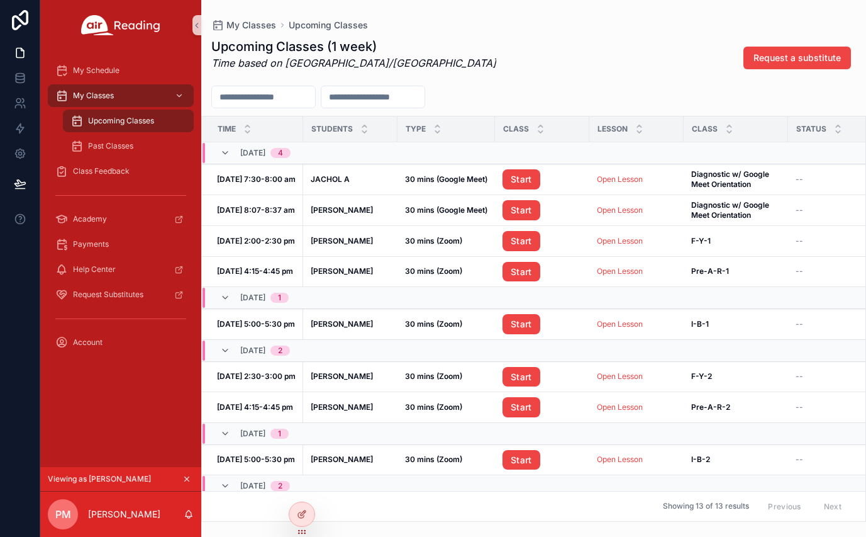
click at [187, 477] on icon "scrollable content" at bounding box center [186, 478] width 9 height 9
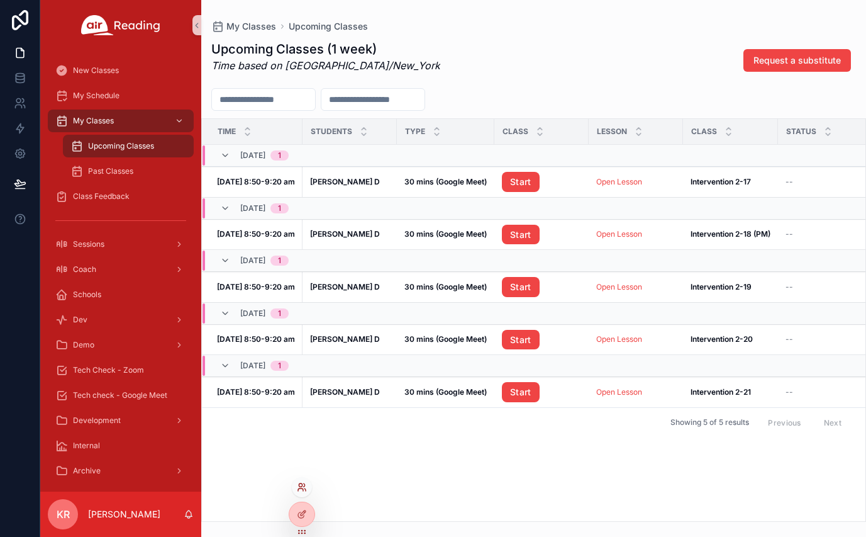
click at [303, 489] on icon at bounding box center [302, 487] width 10 height 10
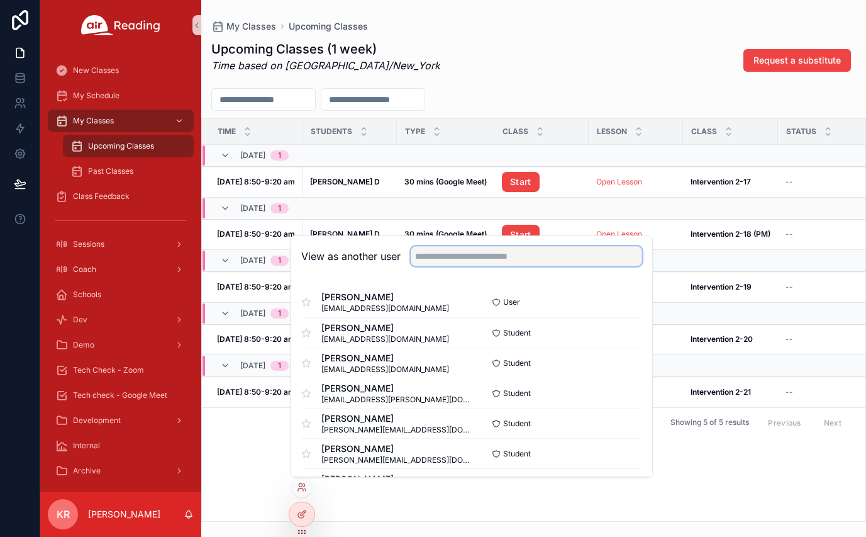
click at [442, 262] on input "text" at bounding box center [526, 256] width 231 height 20
type input "****"
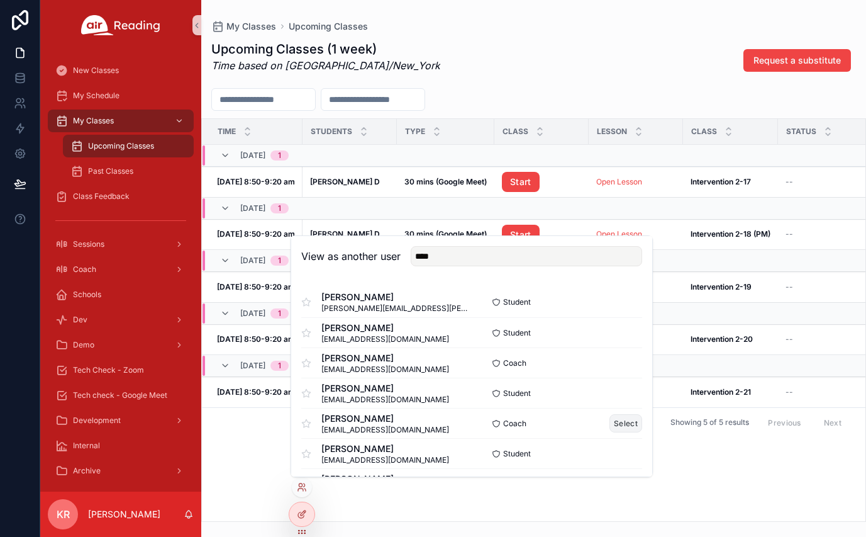
click at [609, 424] on button "Select" at bounding box center [625, 423] width 33 height 18
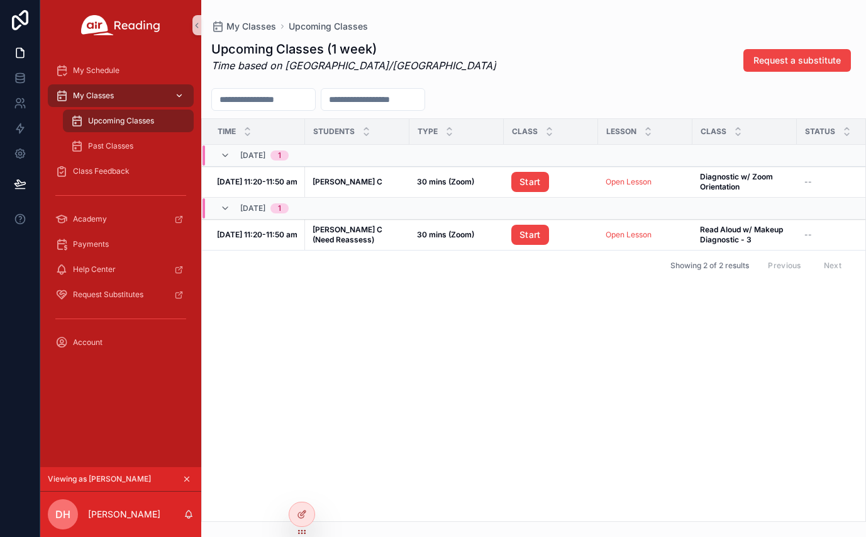
click at [128, 99] on div "My Classes" at bounding box center [120, 96] width 131 height 20
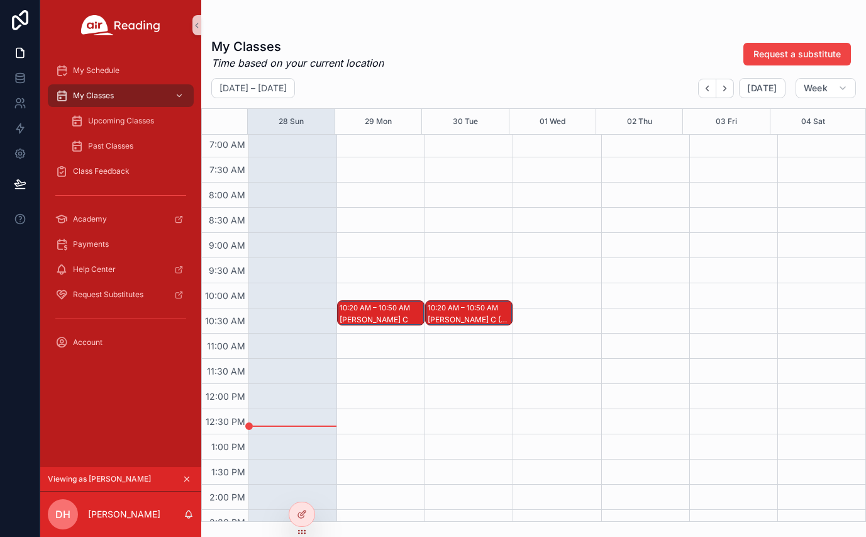
scroll to position [377, 0]
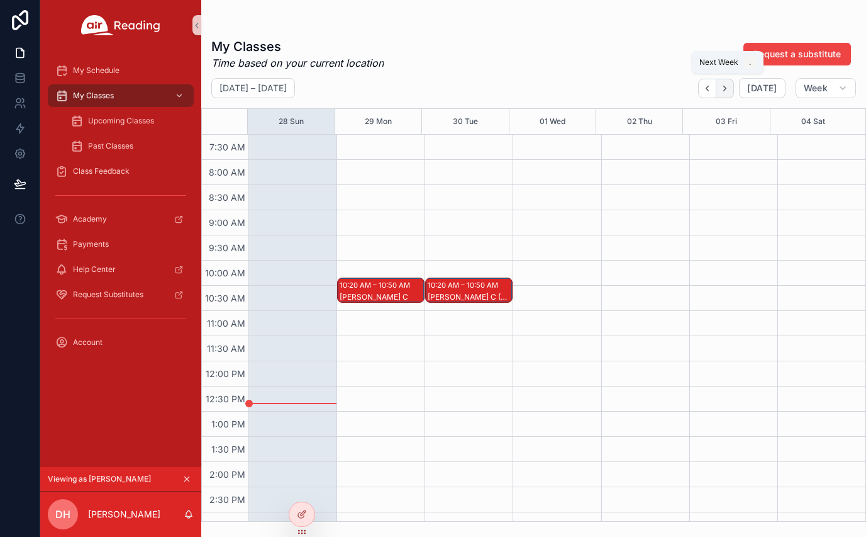
click at [726, 92] on icon "Next" at bounding box center [724, 88] width 9 height 9
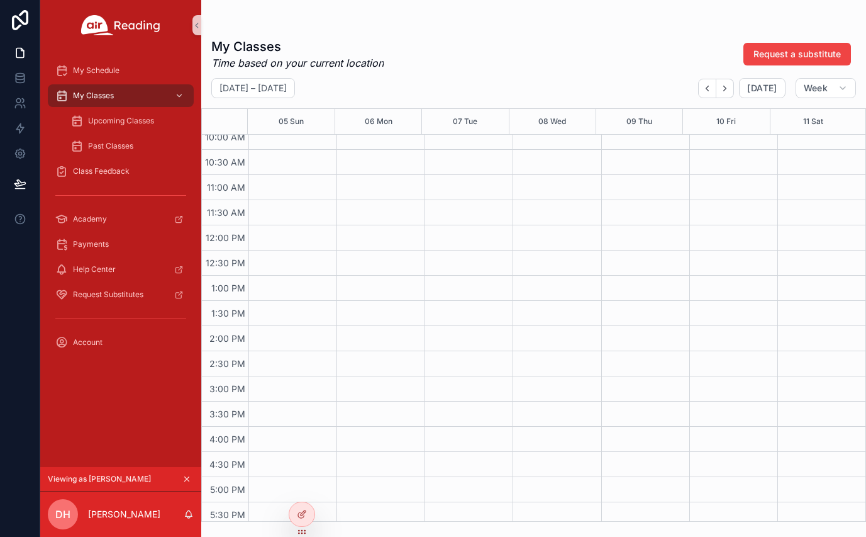
scroll to position [377, 0]
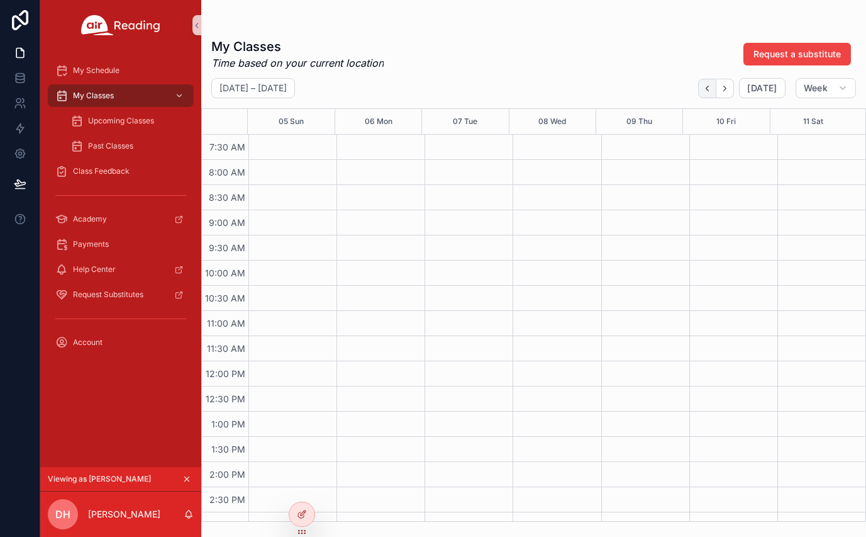
click at [708, 89] on icon "Back" at bounding box center [707, 88] width 9 height 9
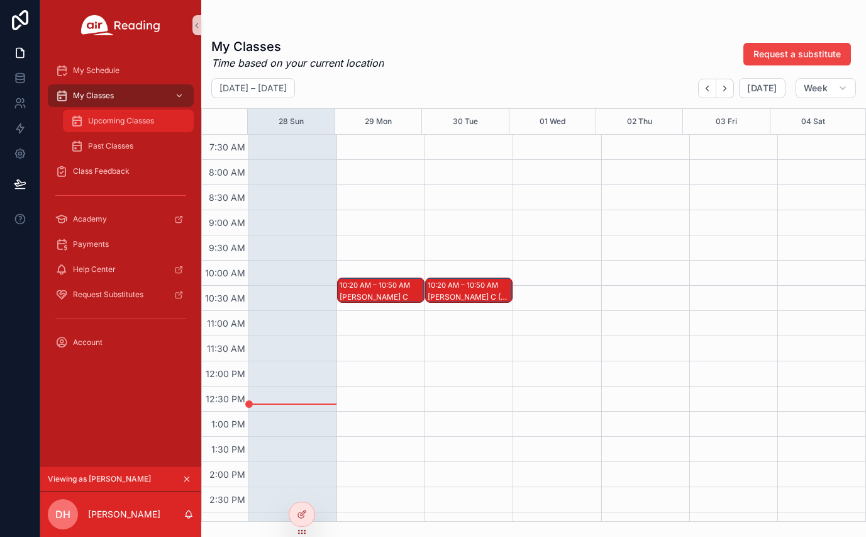
click at [129, 128] on div "Upcoming Classes" at bounding box center [128, 121] width 116 height 20
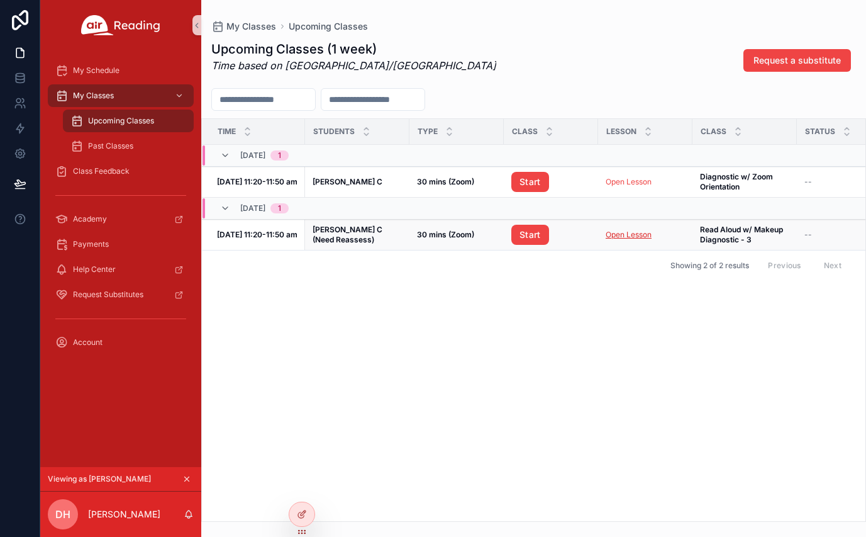
click at [621, 234] on link "Open Lesson" at bounding box center [629, 234] width 46 height 9
click at [300, 487] on icon at bounding box center [302, 487] width 10 height 10
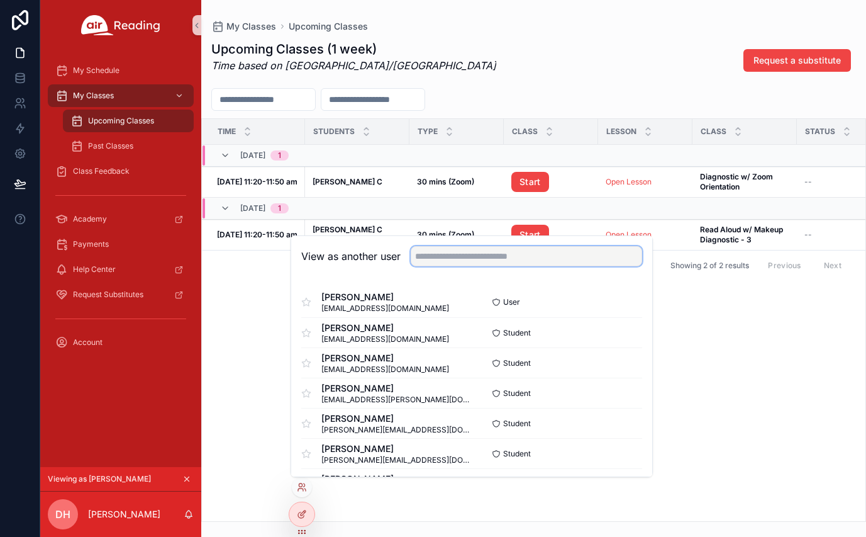
drag, startPoint x: 444, startPoint y: 260, endPoint x: 453, endPoint y: 256, distance: 10.4
click at [444, 260] on input "text" at bounding box center [526, 256] width 231 height 20
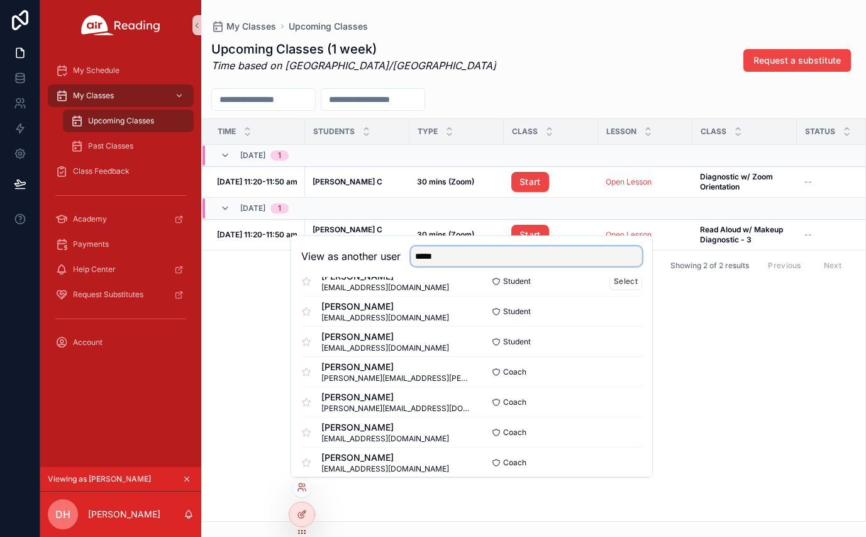
scroll to position [126, 0]
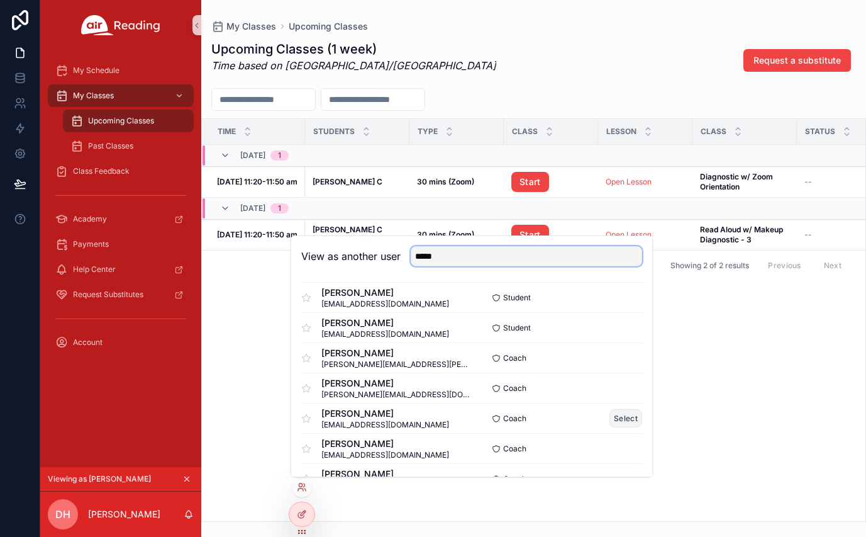
type input "*****"
click at [619, 418] on button "Select" at bounding box center [625, 418] width 33 height 18
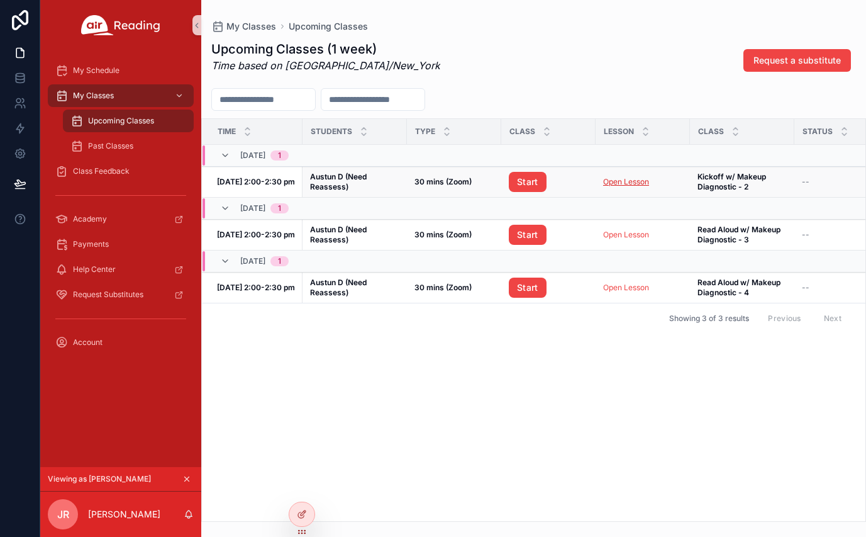
click at [628, 183] on link "Open Lesson" at bounding box center [626, 181] width 46 height 9
click at [186, 475] on icon "scrollable content" at bounding box center [186, 478] width 9 height 9
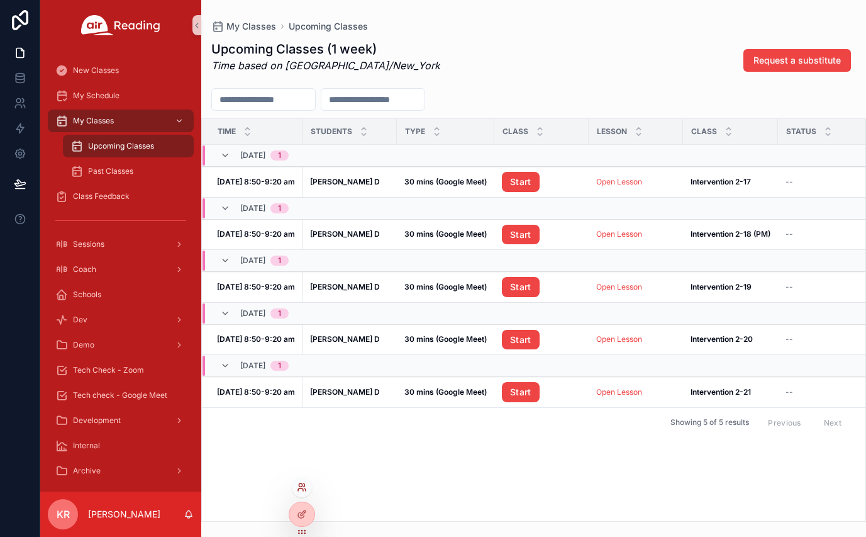
click at [302, 489] on icon at bounding box center [302, 487] width 10 height 10
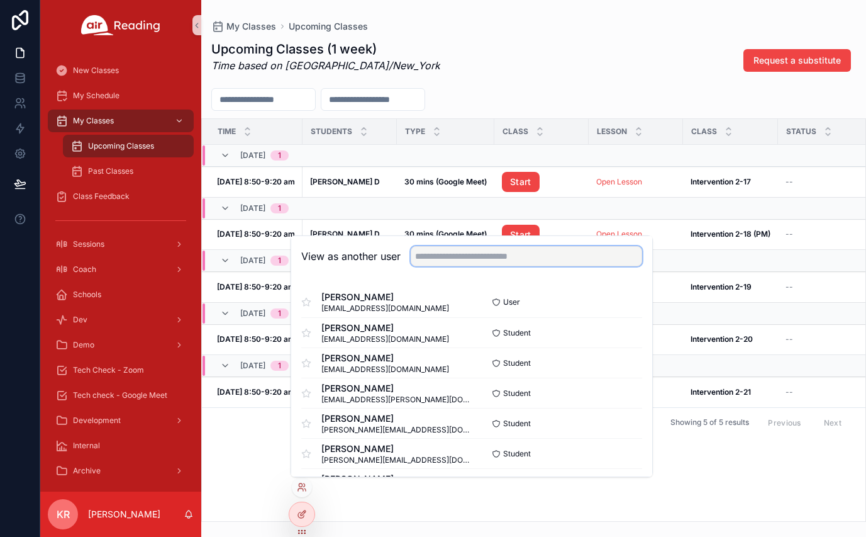
click at [474, 260] on input "text" at bounding box center [526, 256] width 231 height 20
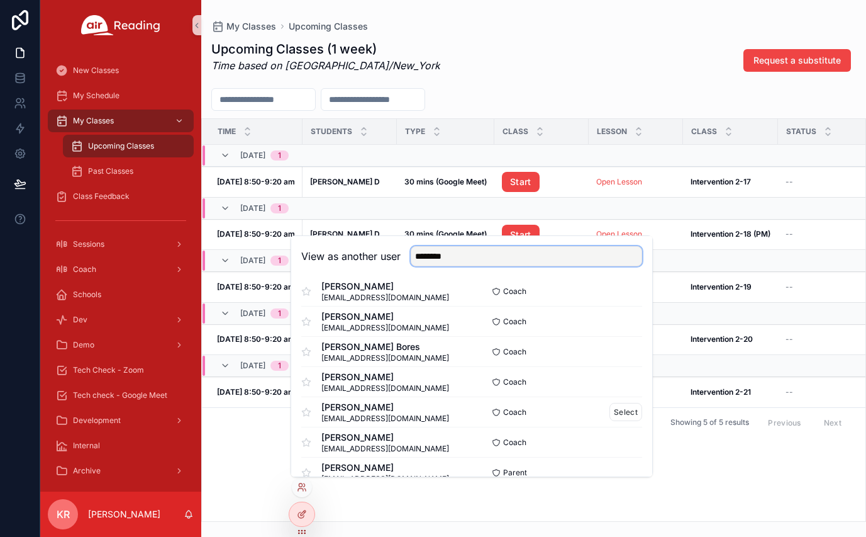
scroll to position [63, 0]
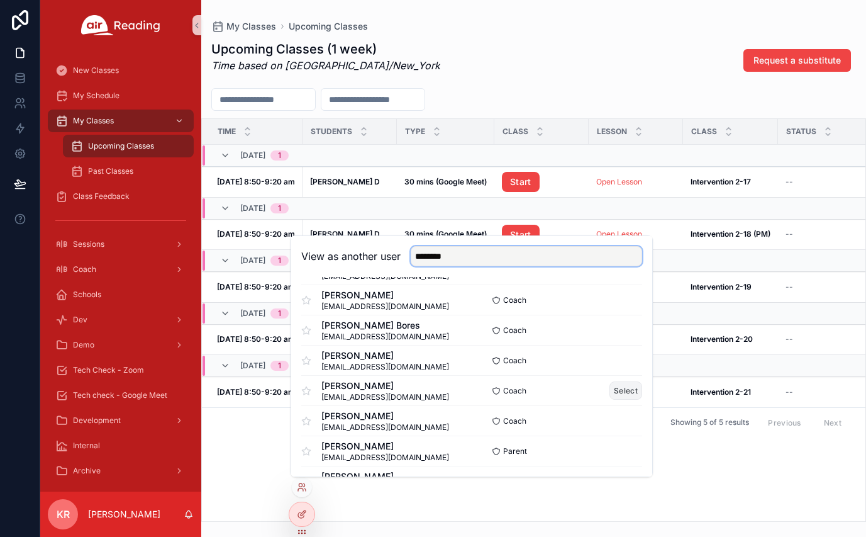
type input "********"
click at [617, 390] on button "Select" at bounding box center [625, 390] width 33 height 18
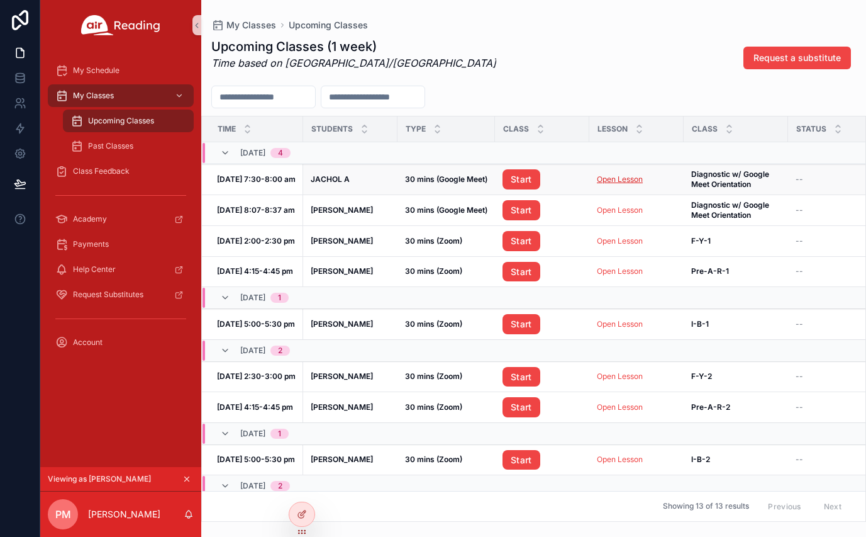
click at [643, 179] on link "Open Lesson" at bounding box center [620, 178] width 46 height 9
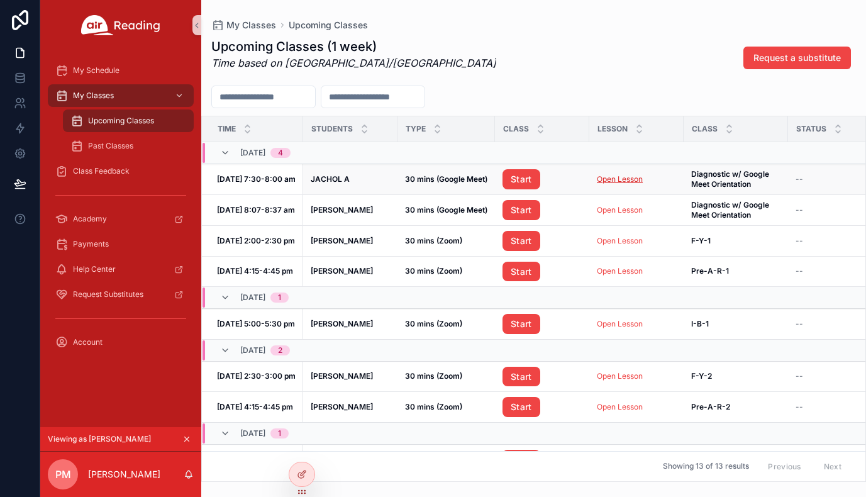
click at [635, 182] on link "Open Lesson" at bounding box center [620, 178] width 46 height 9
click at [189, 437] on icon "scrollable content" at bounding box center [187, 439] width 4 height 4
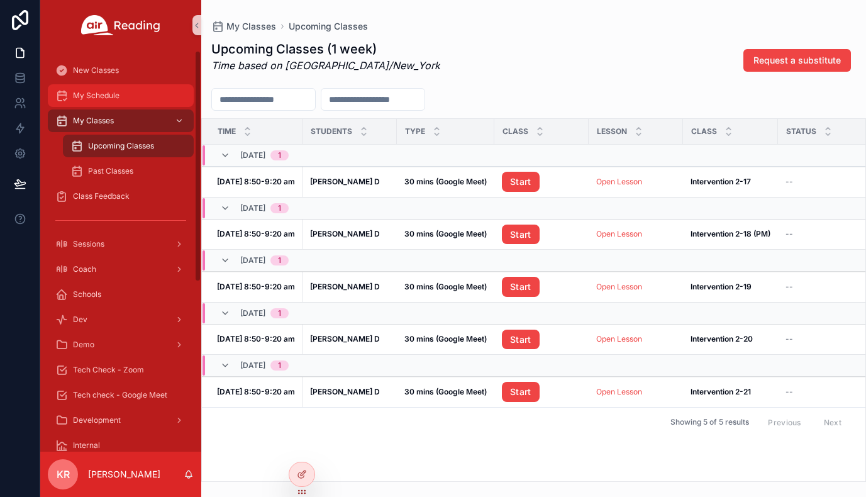
click at [125, 98] on div "My Schedule" at bounding box center [120, 96] width 131 height 20
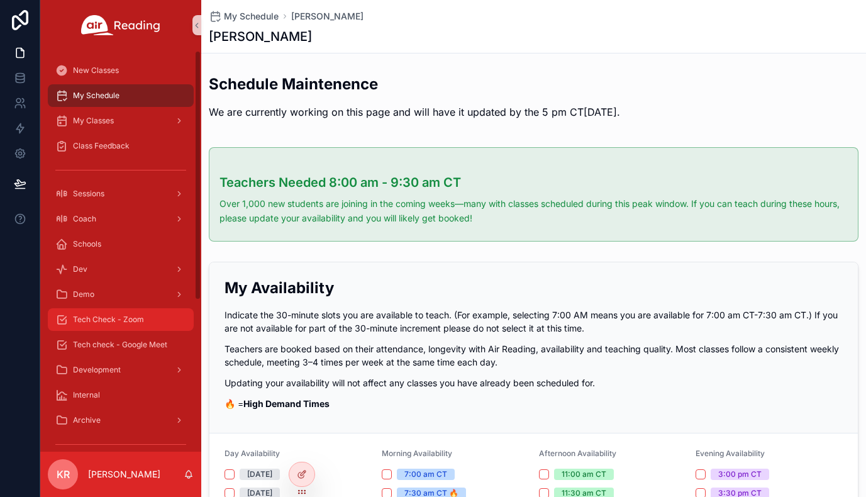
click at [132, 315] on span "Tech Check - Zoom" at bounding box center [108, 319] width 71 height 10
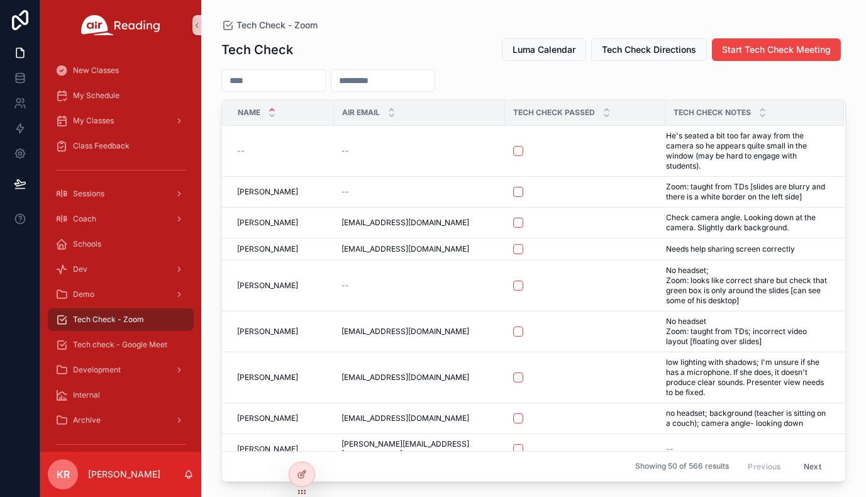
click at [313, 82] on input "scrollable content" at bounding box center [273, 81] width 103 height 18
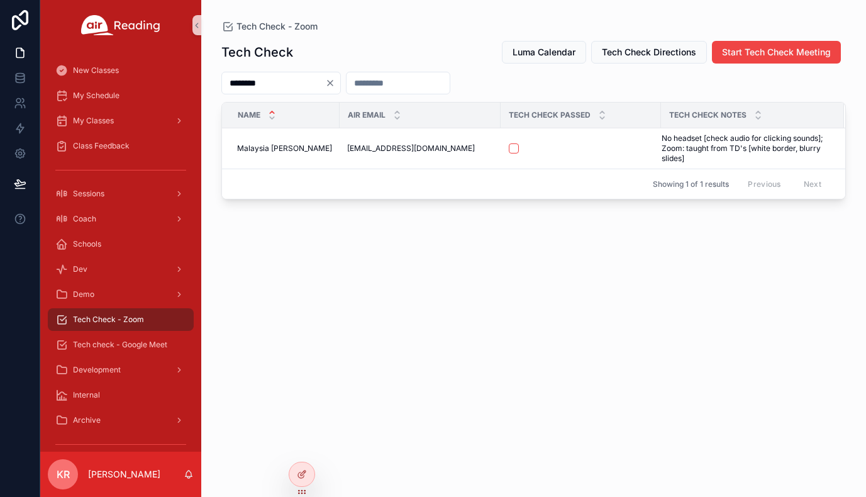
click at [302, 76] on input "********" at bounding box center [273, 83] width 103 height 18
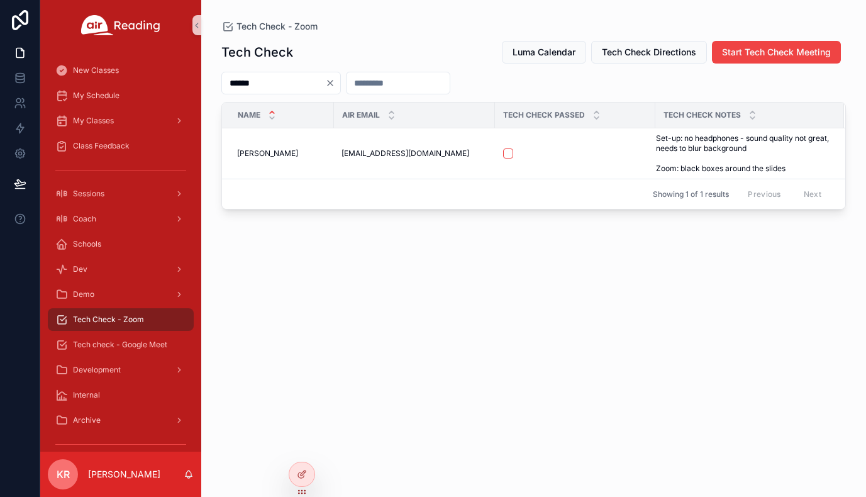
click at [325, 85] on input "******" at bounding box center [273, 83] width 103 height 18
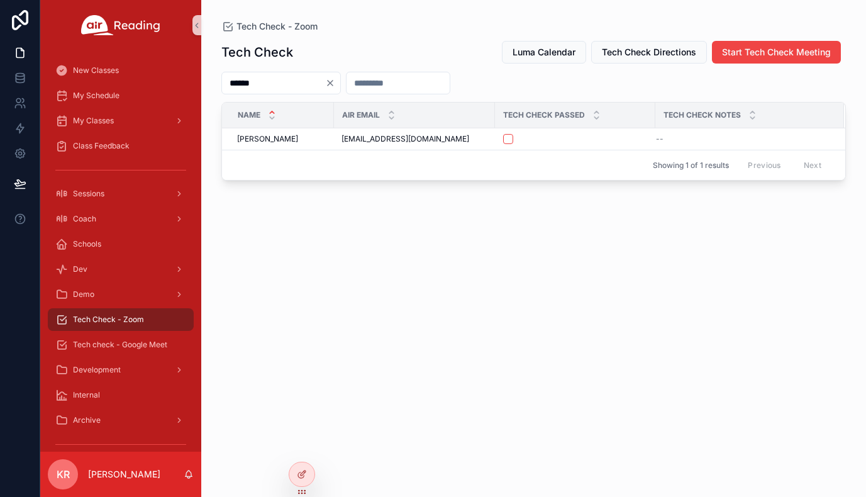
type input "******"
drag, startPoint x: 360, startPoint y: 85, endPoint x: 311, endPoint y: 62, distance: 54.3
click at [333, 85] on icon "Clear" at bounding box center [330, 83] width 5 height 5
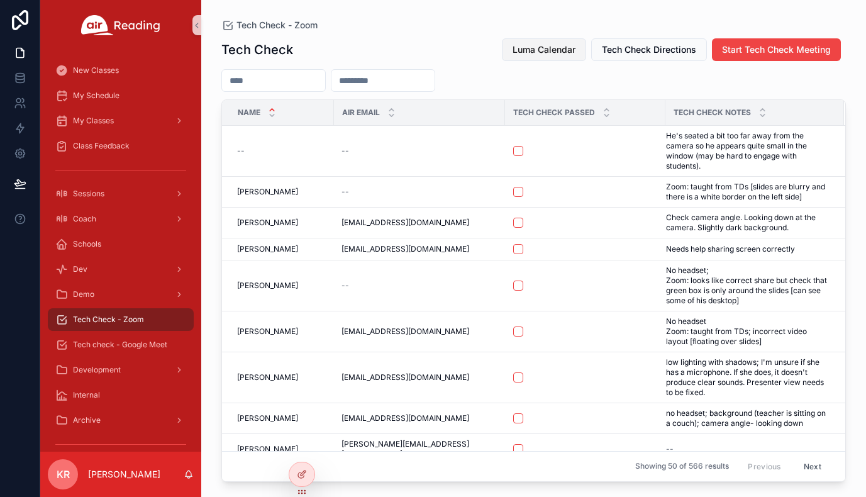
click at [533, 42] on button "Luma Calendar" at bounding box center [544, 49] width 84 height 23
click at [308, 84] on input "scrollable content" at bounding box center [273, 81] width 103 height 18
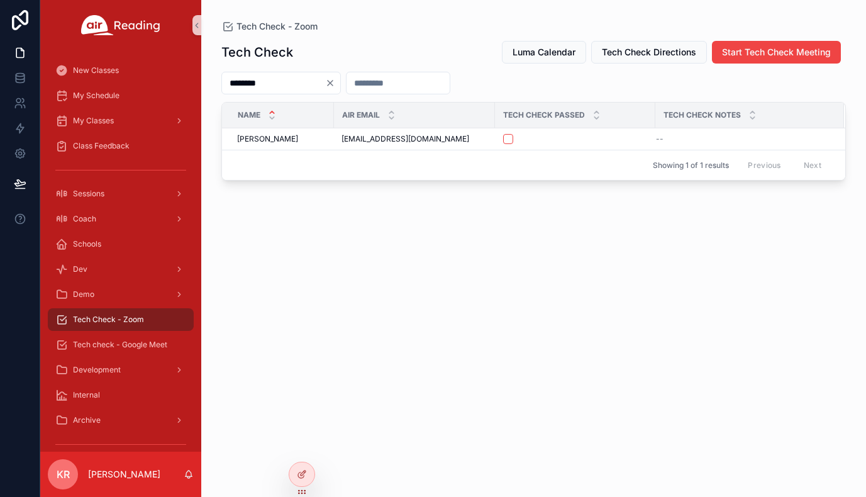
click at [287, 76] on input "********" at bounding box center [273, 83] width 103 height 18
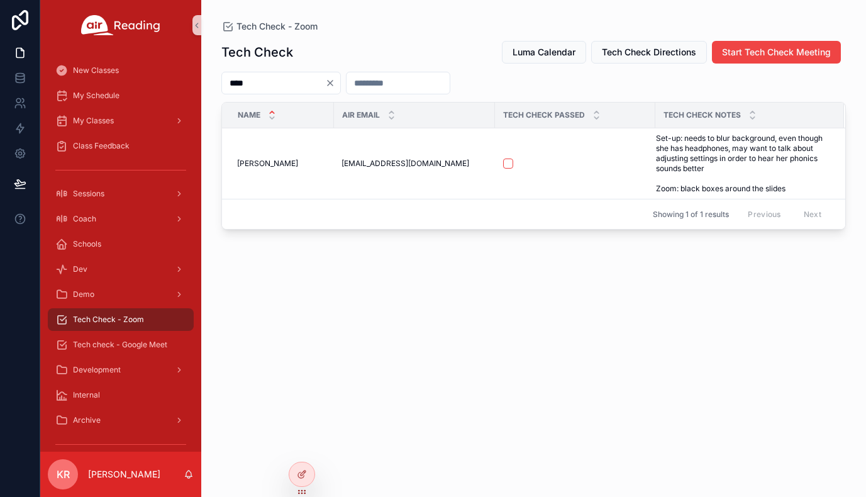
type input "****"
click at [335, 84] on icon "Clear" at bounding box center [330, 83] width 10 height 10
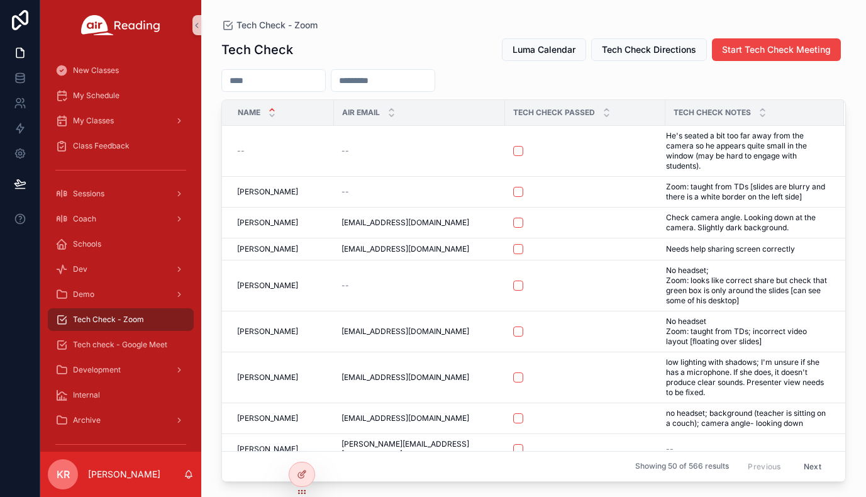
click at [277, 75] on input "scrollable content" at bounding box center [273, 81] width 103 height 18
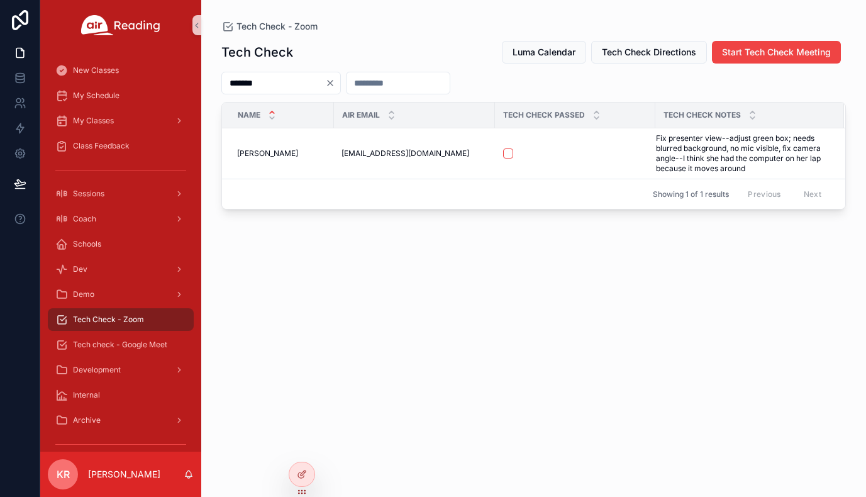
click at [289, 83] on input "*******" at bounding box center [273, 83] width 103 height 18
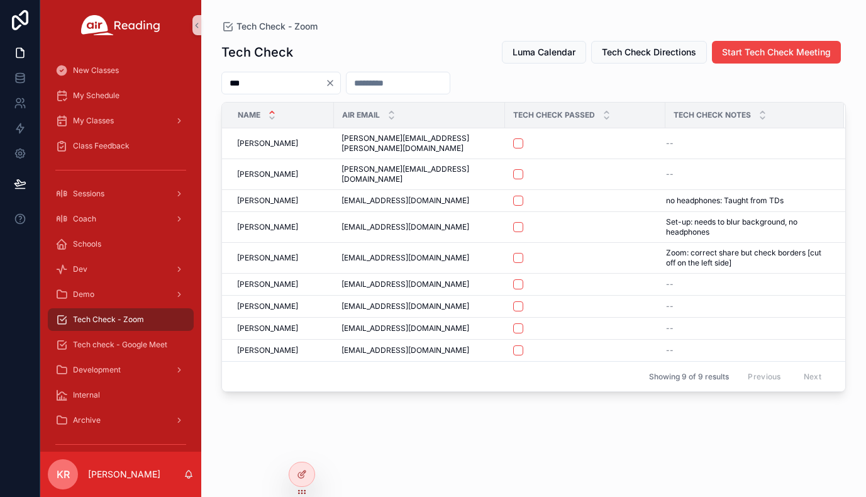
type input "***"
click at [335, 81] on icon "Clear" at bounding box center [330, 83] width 10 height 10
